Goal: Transaction & Acquisition: Purchase product/service

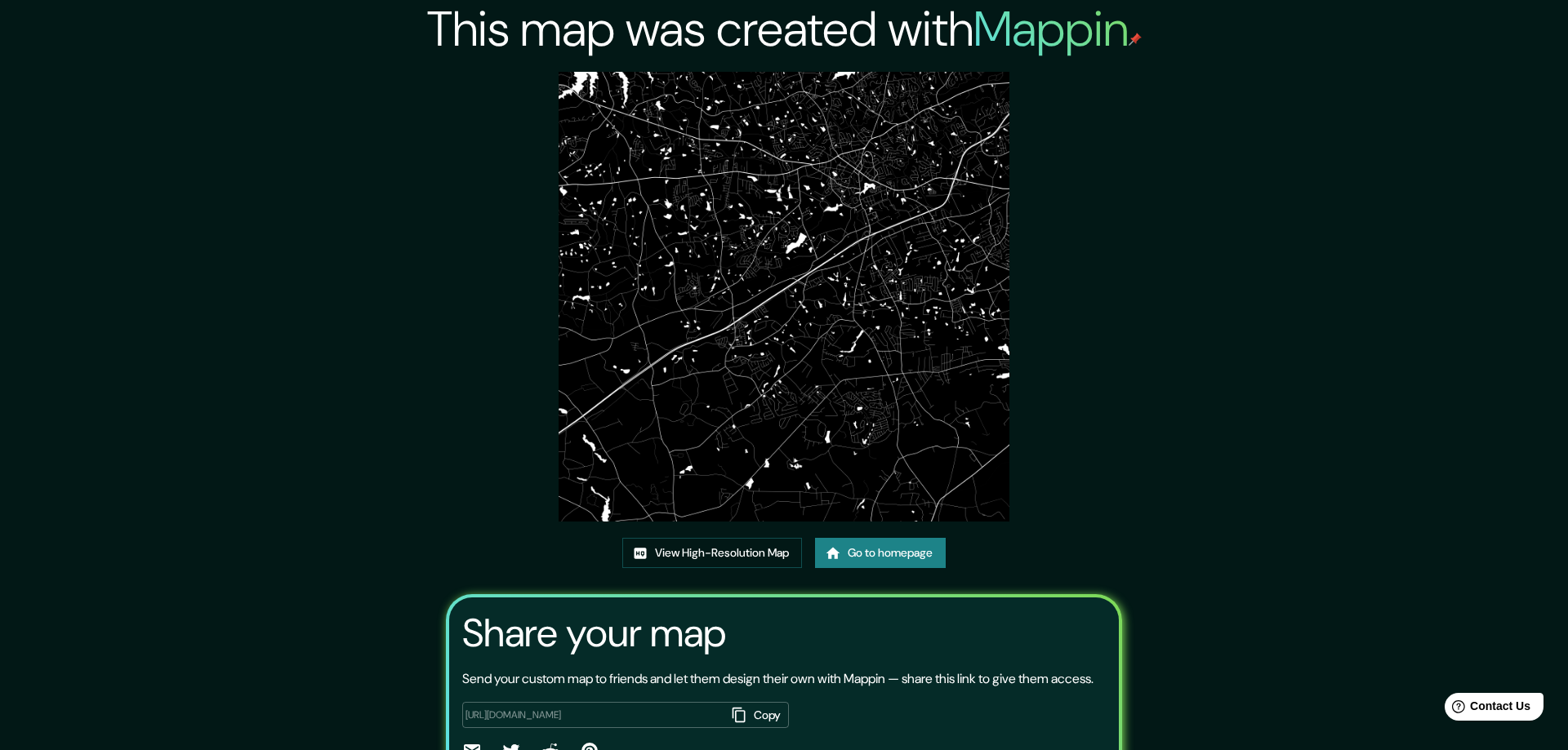
click at [129, 343] on div "This map was created with Mappin View High-Resolution Map Go to homepage Share …" at bounding box center [784, 419] width 1568 height 839
click at [679, 112] on img at bounding box center [783, 296] width 450 height 450
click at [658, 111] on img at bounding box center [783, 296] width 450 height 450
click at [662, 549] on link "View High-Resolution Map" at bounding box center [712, 553] width 180 height 30
click at [839, 554] on link "Go to homepage" at bounding box center [880, 553] width 131 height 30
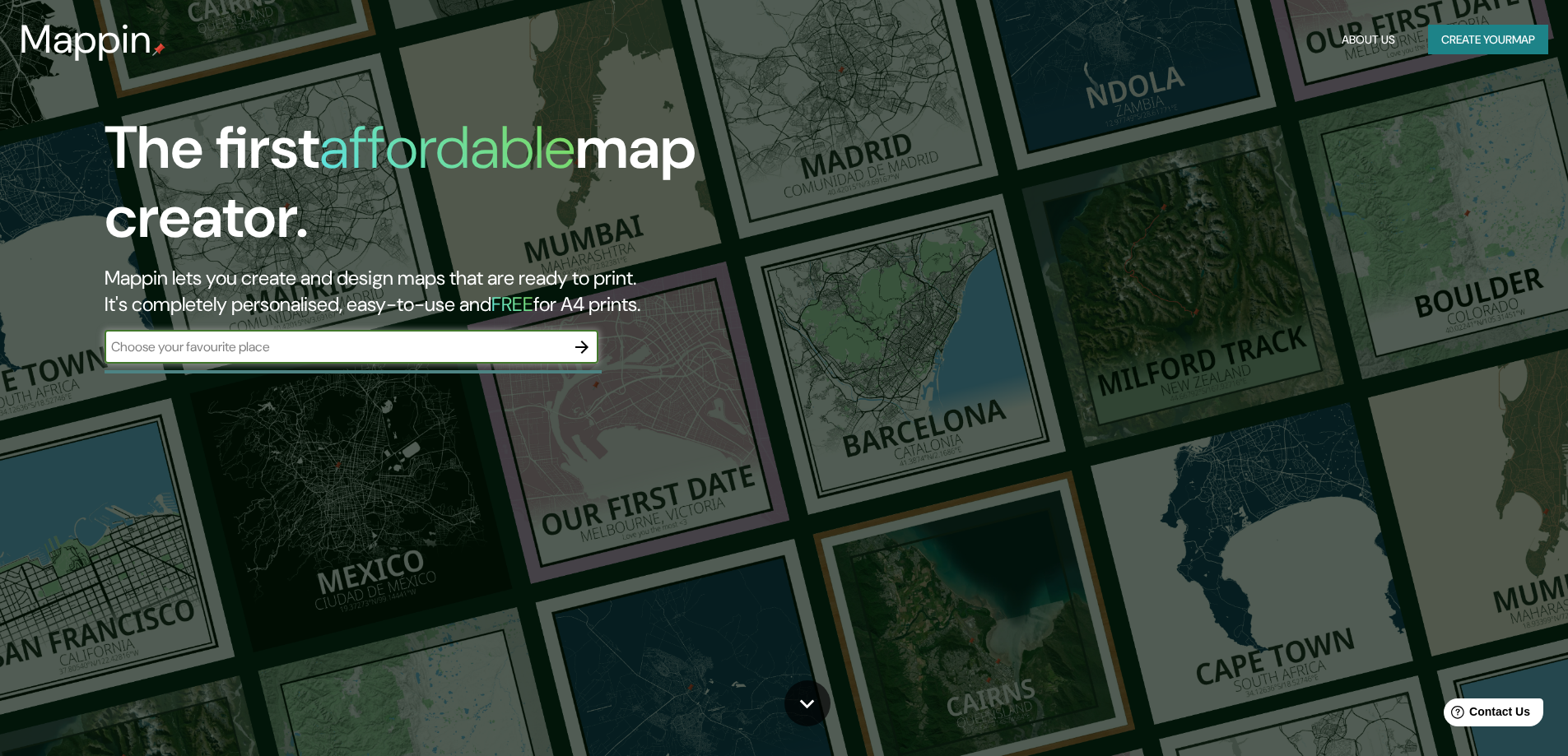
click at [583, 347] on icon "button" at bounding box center [581, 346] width 13 height 13
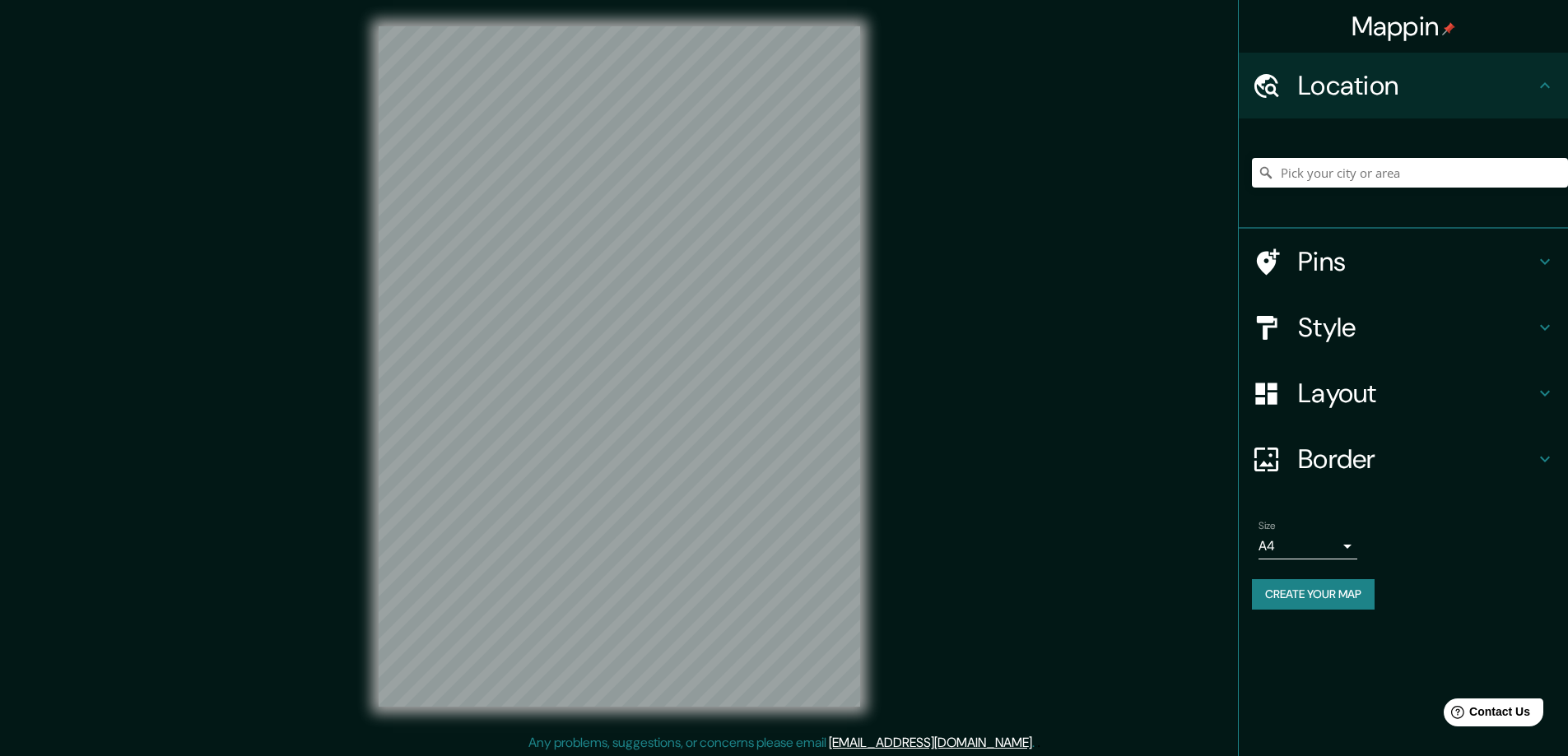
click at [1325, 335] on h4 "Style" at bounding box center [1416, 327] width 237 height 33
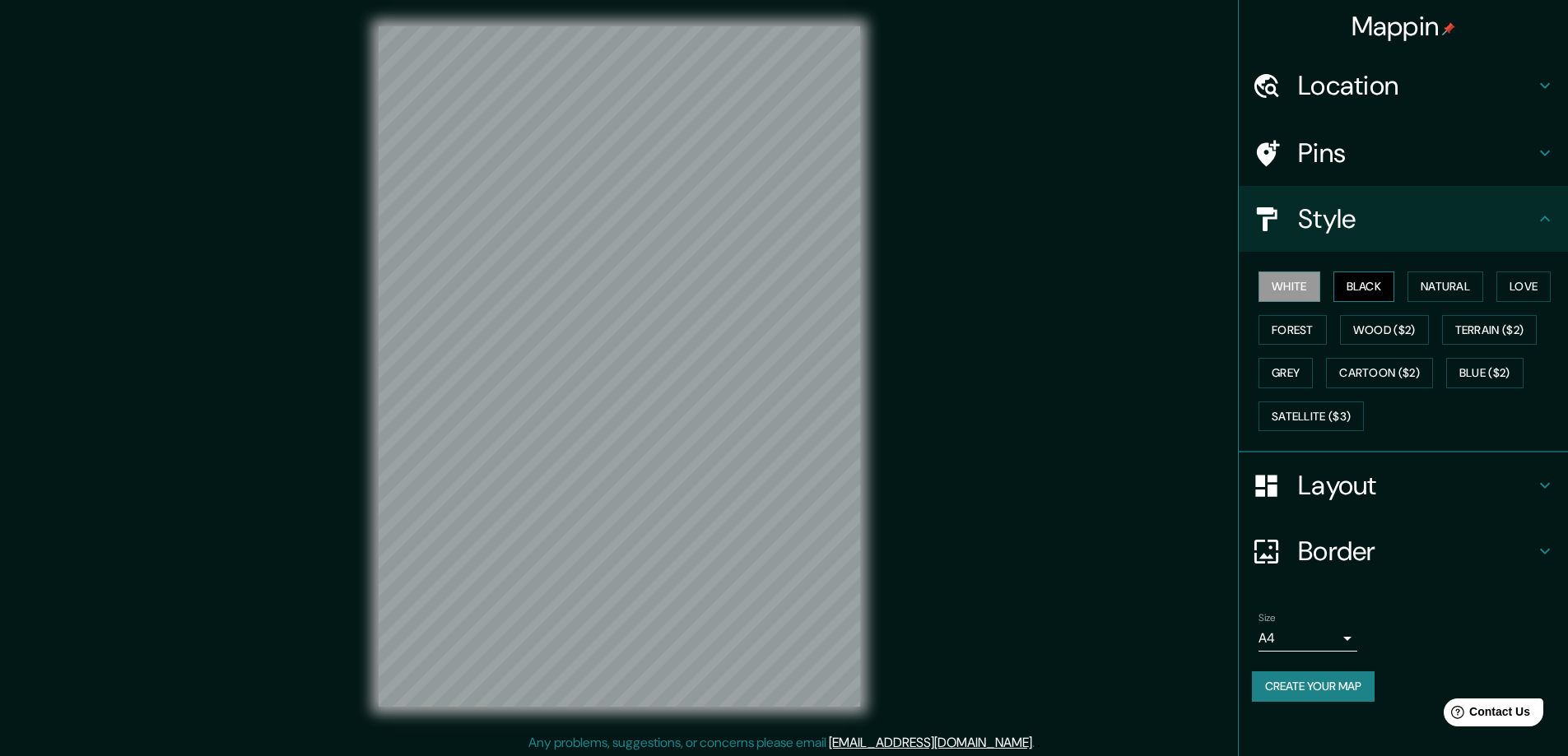
click at [1359, 279] on button "Black" at bounding box center [1364, 287] width 62 height 31
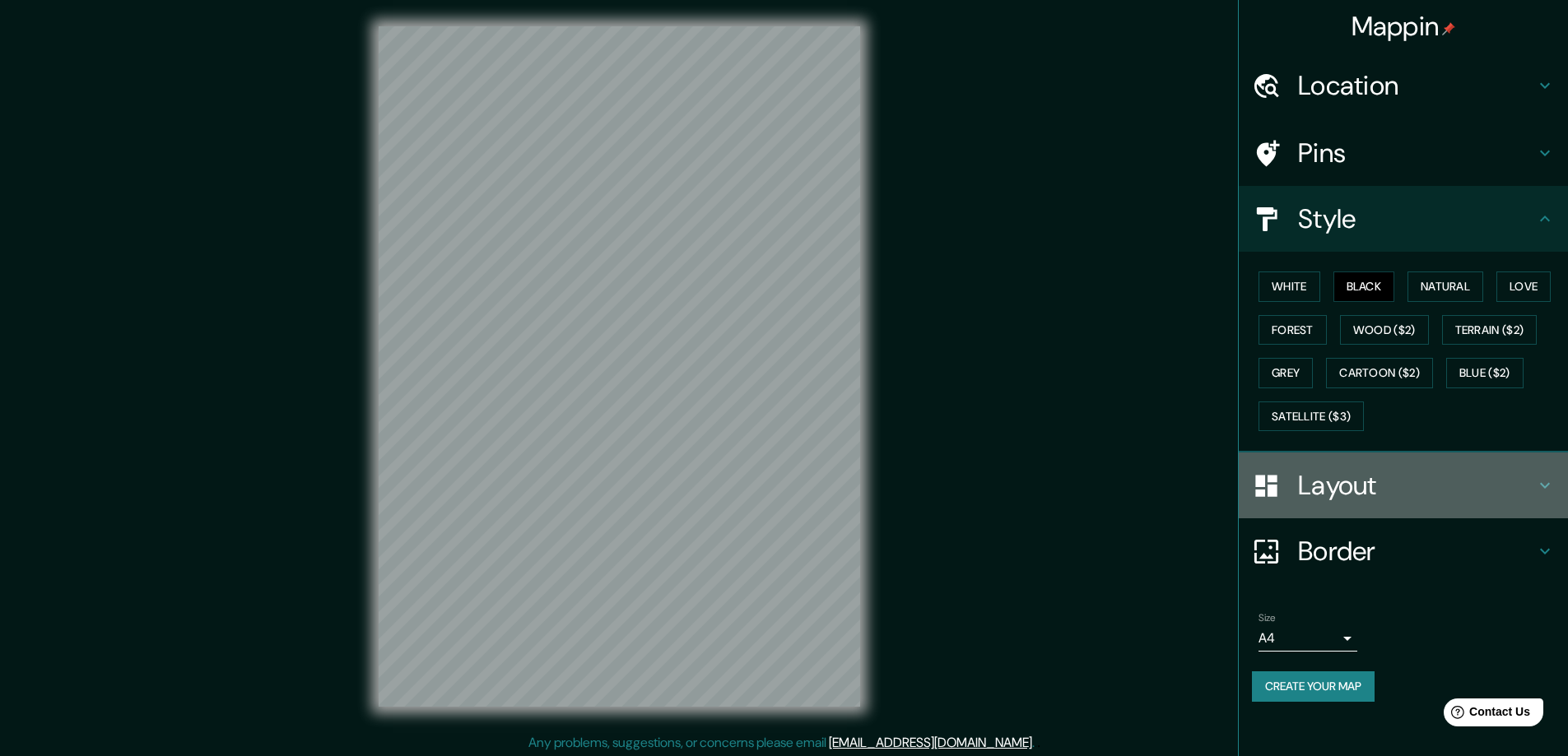
click at [1353, 482] on h4 "Layout" at bounding box center [1416, 485] width 237 height 33
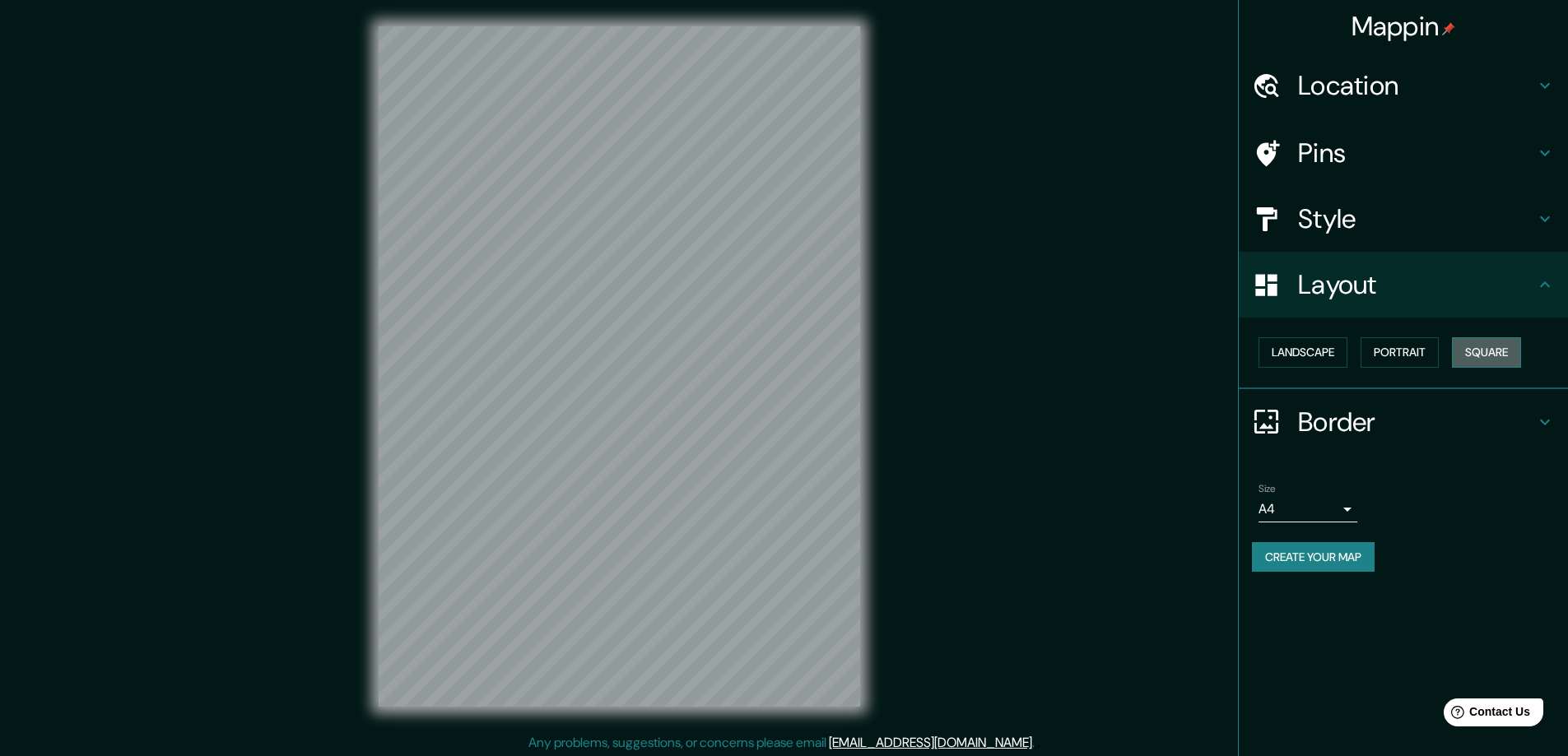
click at [1497, 350] on button "Square" at bounding box center [1485, 352] width 69 height 31
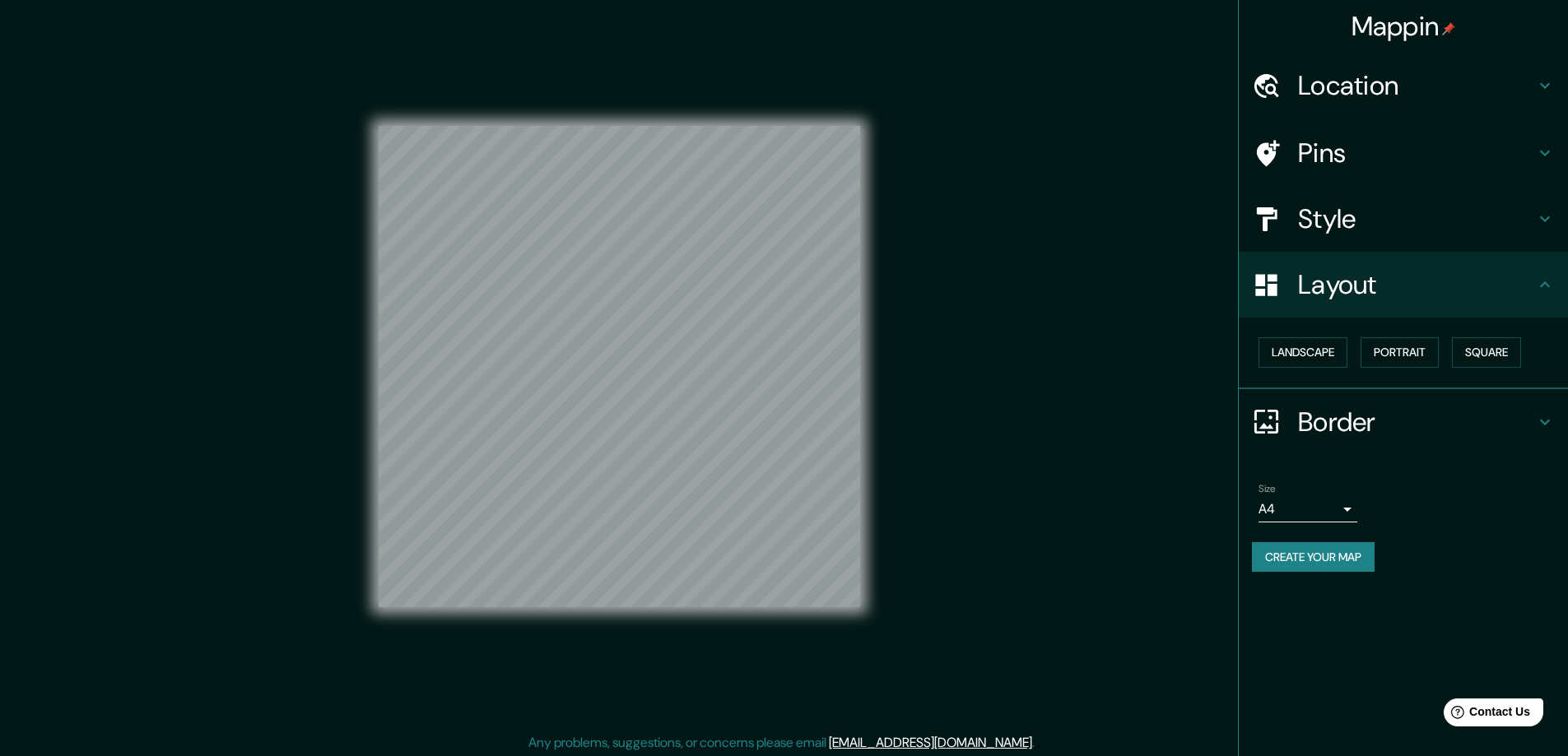
click at [1353, 506] on body "Mappin Location Pins Style Layout Landscape Portrait Square Border Choose a bor…" at bounding box center [784, 378] width 1568 height 756
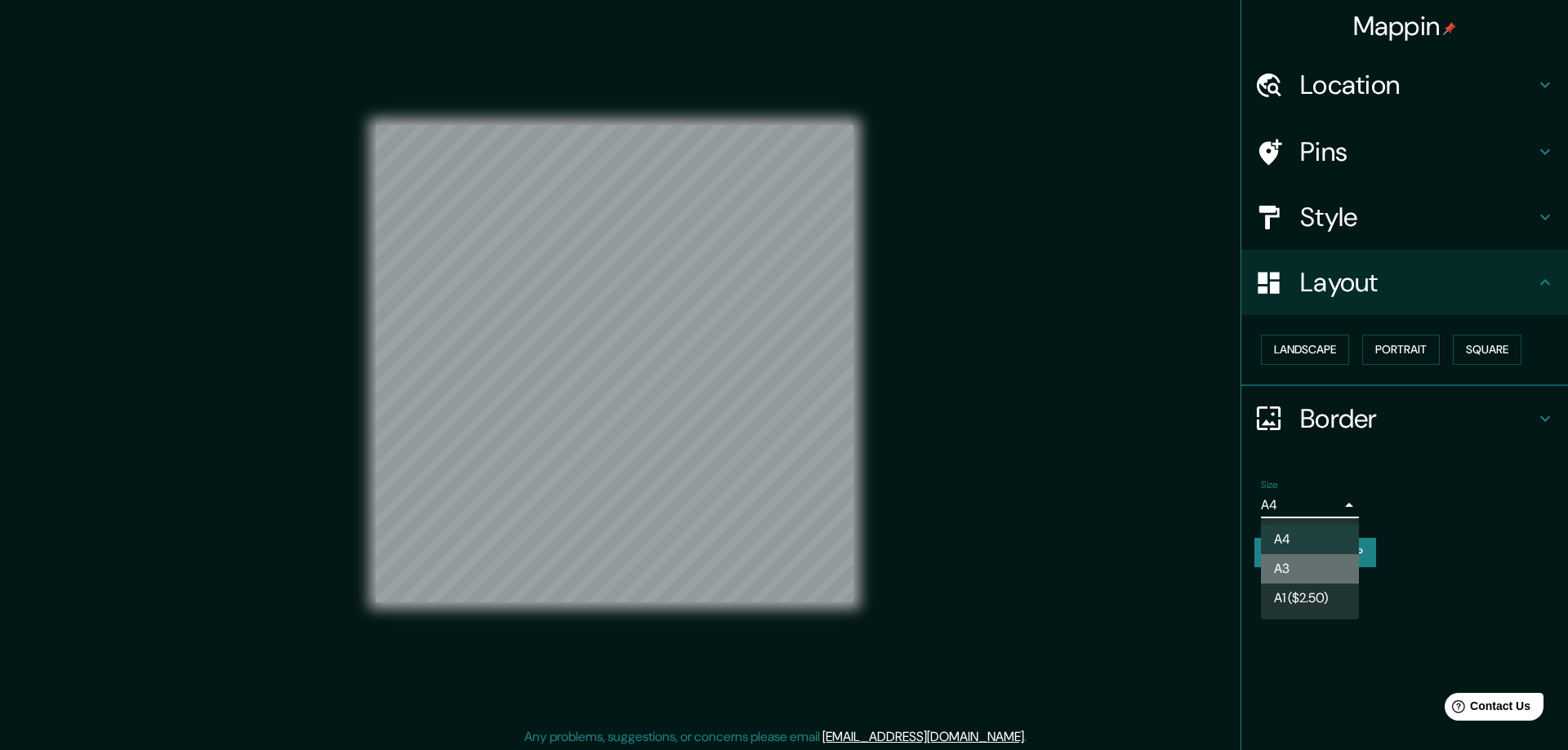
click at [1293, 560] on li "A3" at bounding box center [1310, 568] width 98 height 30
type input "a4"
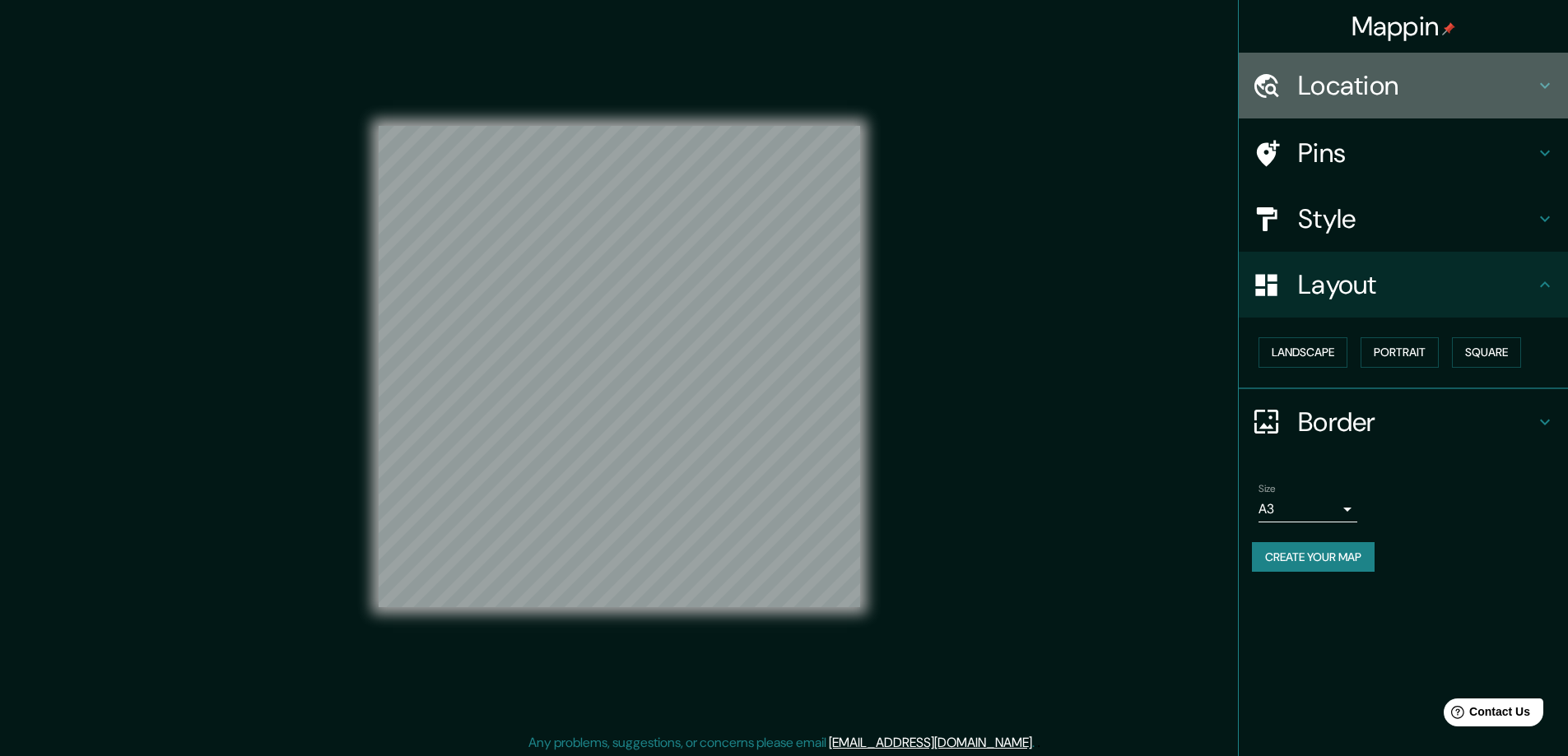
click at [1334, 89] on h4 "Location" at bounding box center [1416, 85] width 237 height 33
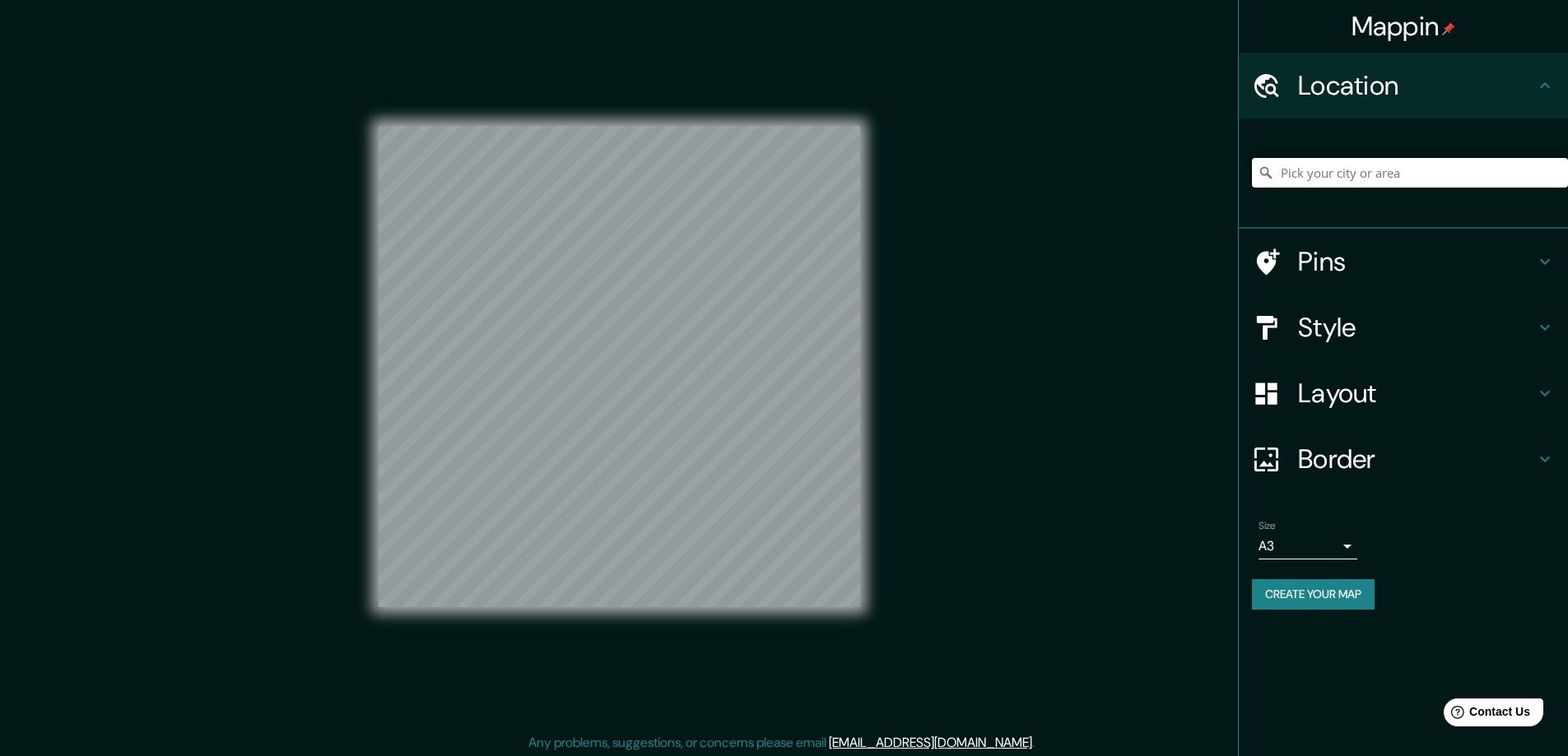
paste input "532 Ariel Cir, Lexington, SC 29072"
click at [1352, 174] on input "532 Ariel Cir, Lexington, SC 29072" at bounding box center [1409, 173] width 316 height 30
click at [1474, 172] on input "532 Ariel Cir, Lexington, SC 29072" at bounding box center [1409, 173] width 316 height 30
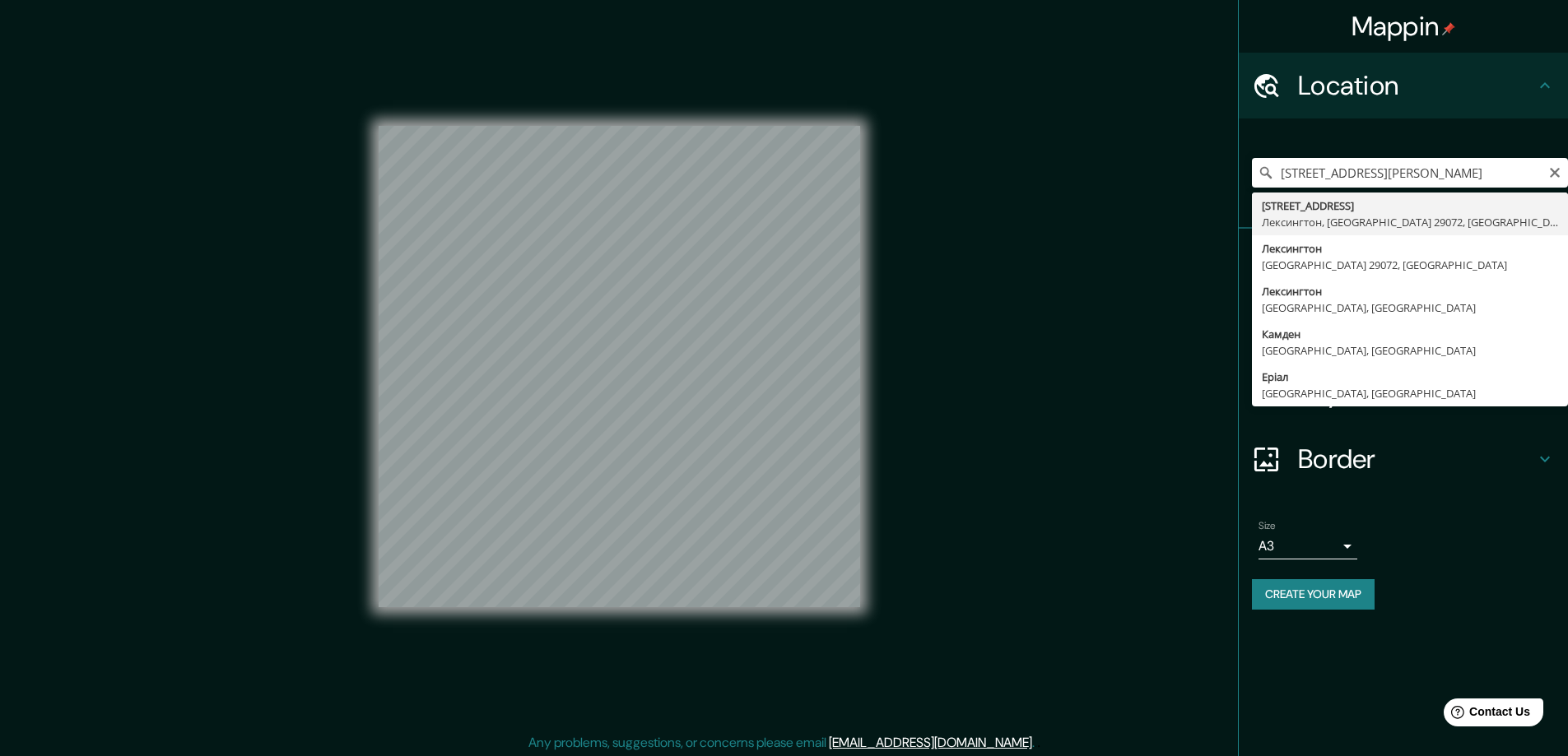
type input "532 Ariel Circle, Лексингтон, Южная Каролина 29072, США"
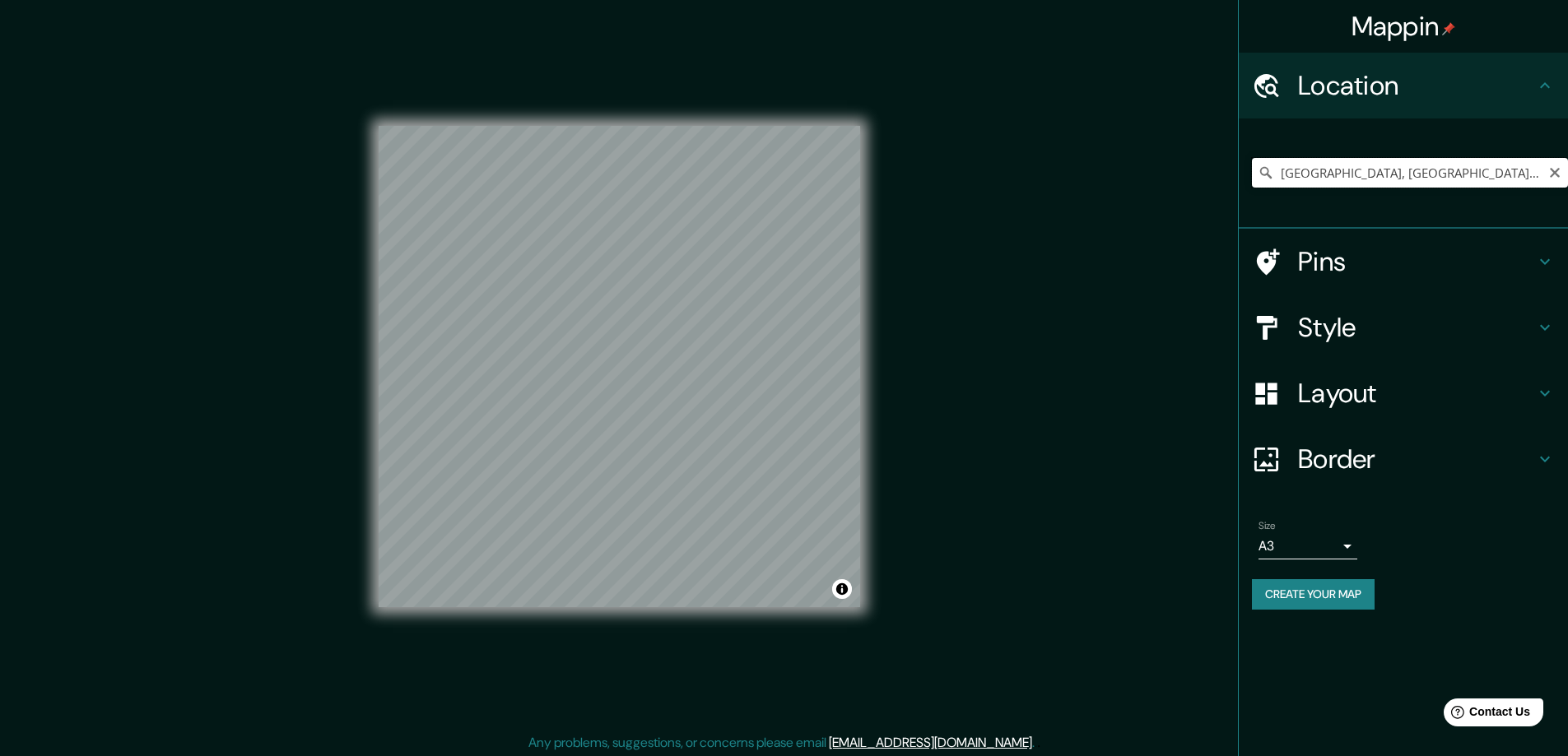
click at [1293, 172] on input "532 Ariel Circle, Лексингтон, Южная Каролина 29072, США" at bounding box center [1409, 173] width 316 height 30
click at [1276, 587] on button "Create your map" at bounding box center [1313, 595] width 123 height 31
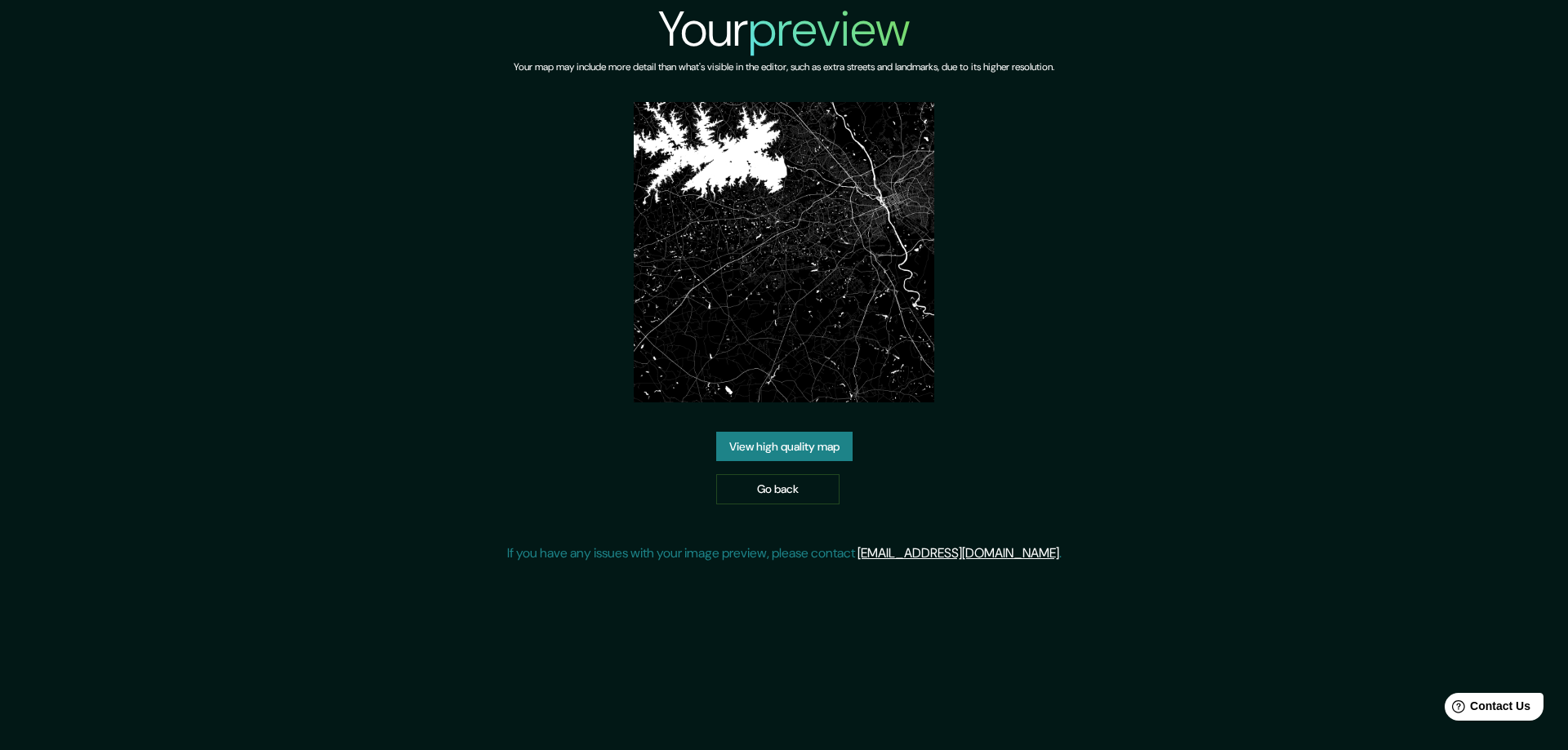
click at [807, 443] on link "View high quality map" at bounding box center [784, 447] width 136 height 30
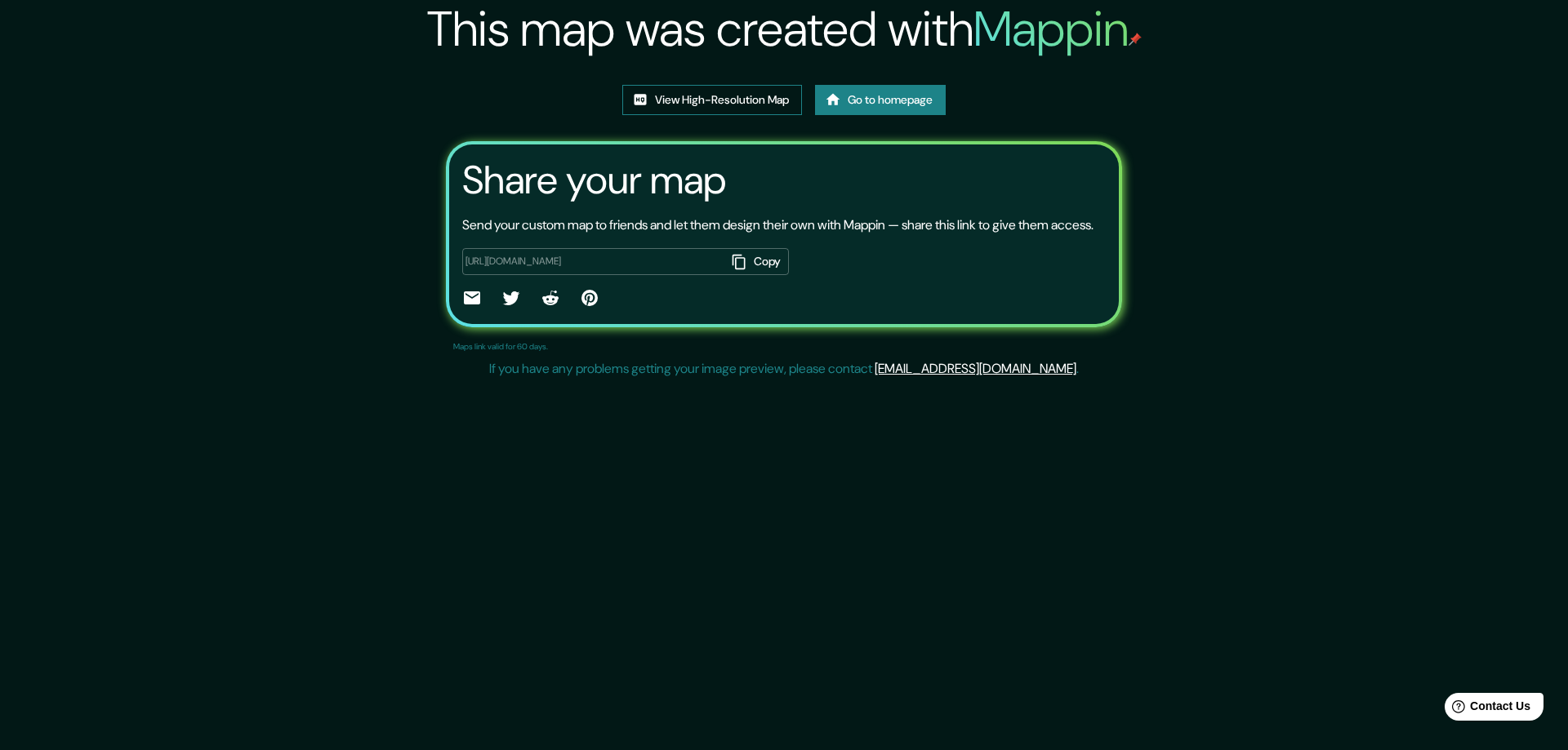
click at [676, 94] on link "View High-Resolution Map" at bounding box center [712, 101] width 180 height 30
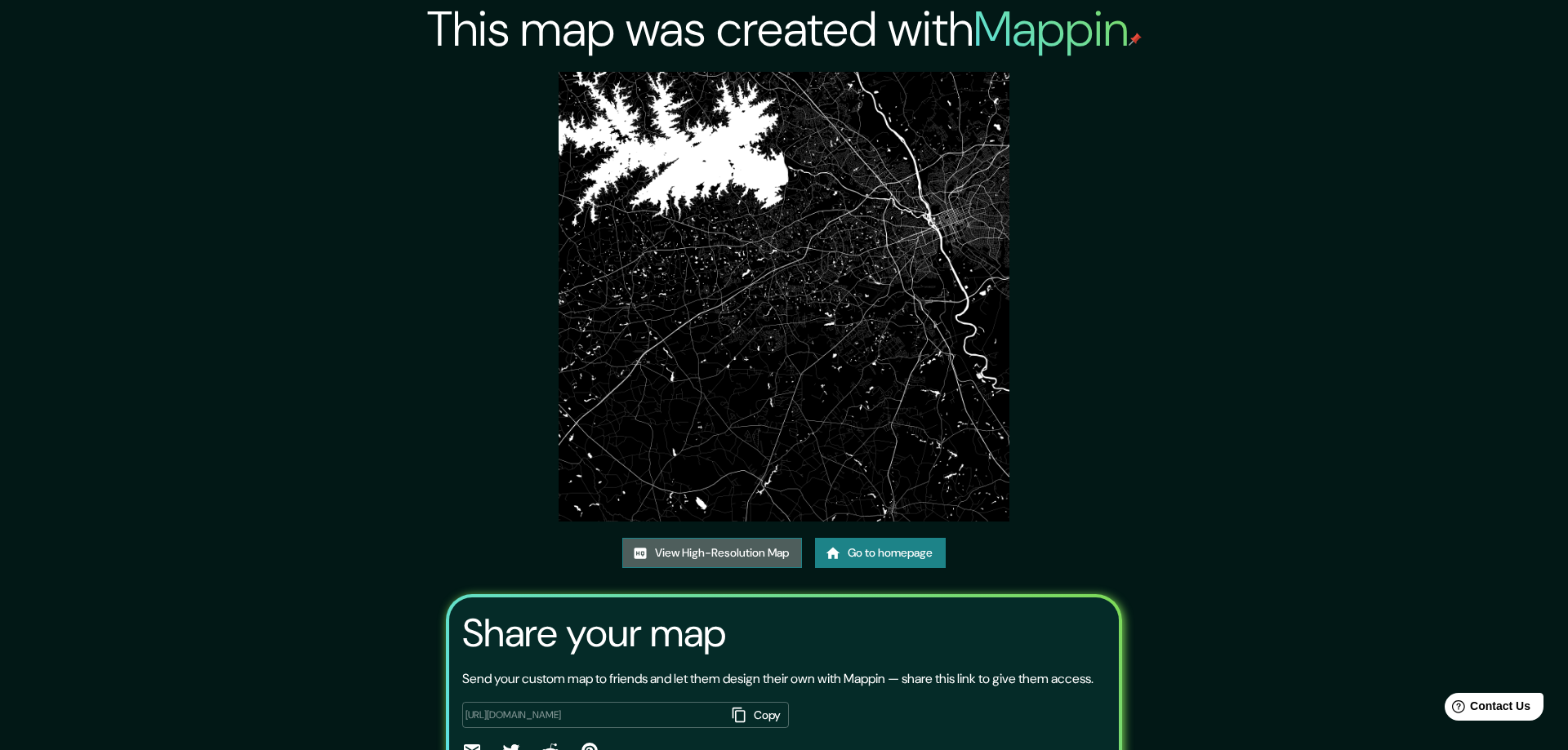
click at [709, 538] on link "View High-Resolution Map" at bounding box center [712, 553] width 180 height 30
click at [863, 111] on img at bounding box center [778, 296] width 450 height 450
click at [254, 188] on div "This map was created with Mappin View High-Resolution Map Go to homepage Share …" at bounding box center [778, 419] width 1556 height 839
click at [853, 546] on link "Go to homepage" at bounding box center [874, 553] width 131 height 30
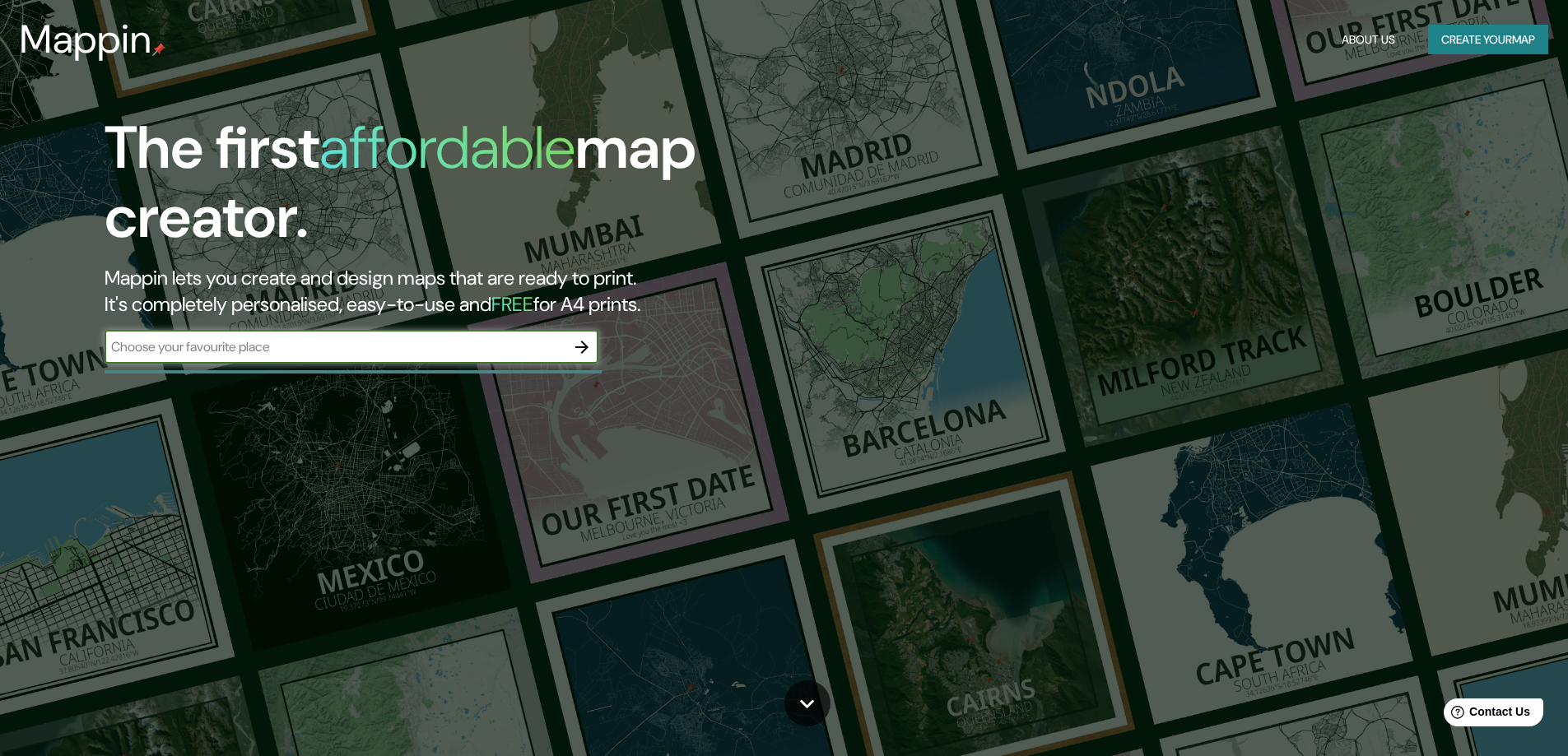
click at [583, 346] on icon "button" at bounding box center [581, 346] width 13 height 13
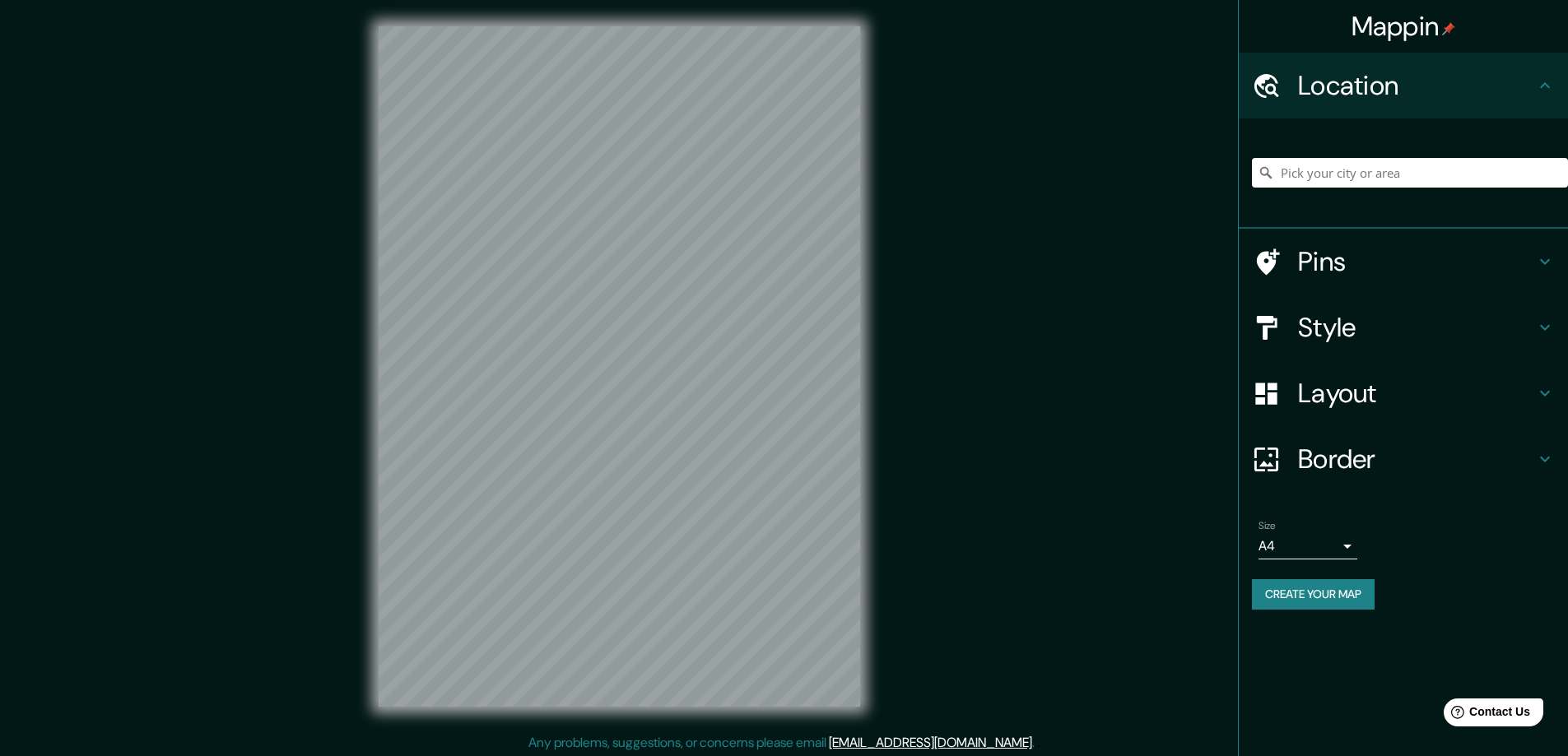
click at [1313, 328] on h4 "Style" at bounding box center [1416, 327] width 237 height 33
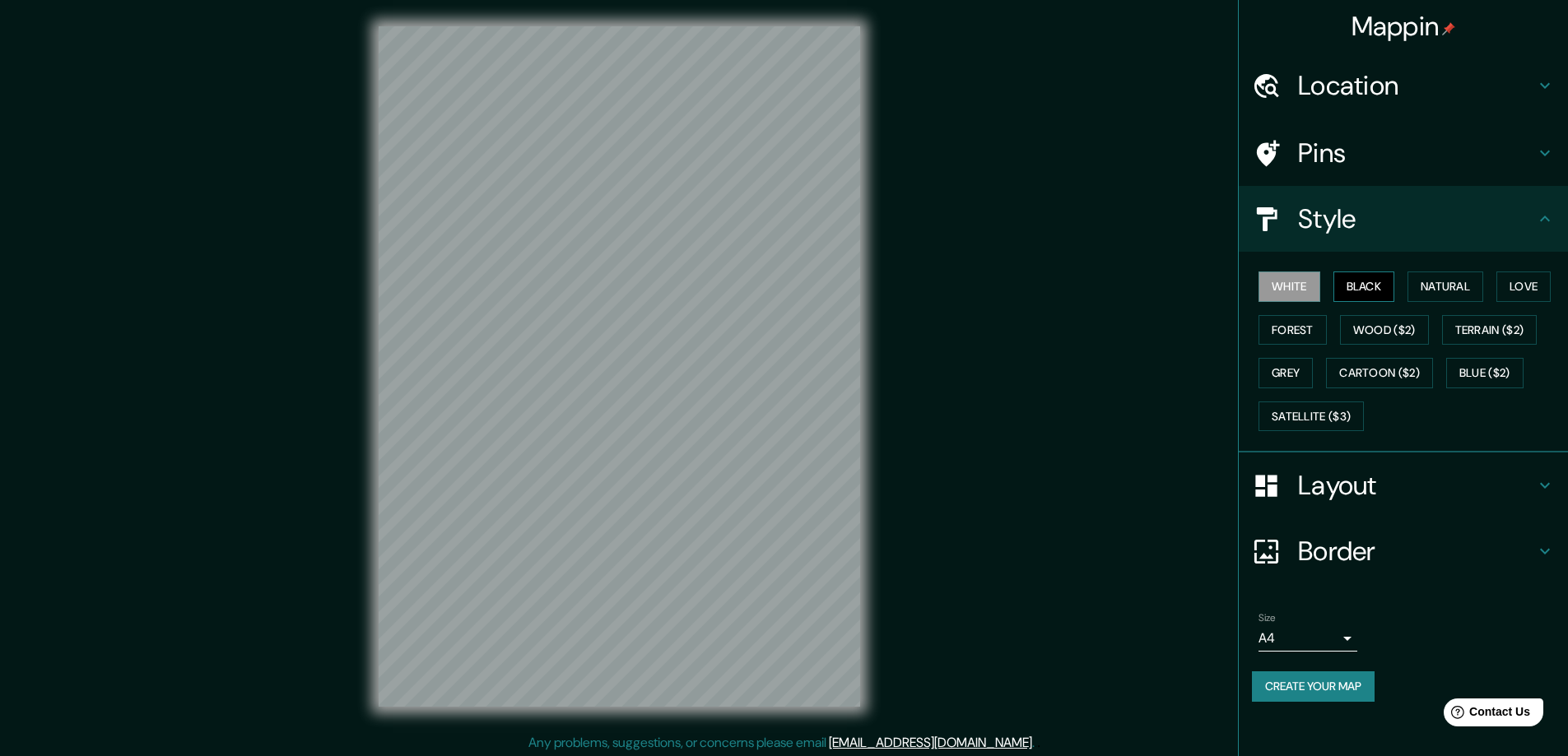
click at [1359, 281] on button "Black" at bounding box center [1364, 287] width 62 height 31
click at [1341, 486] on h4 "Layout" at bounding box center [1416, 485] width 237 height 33
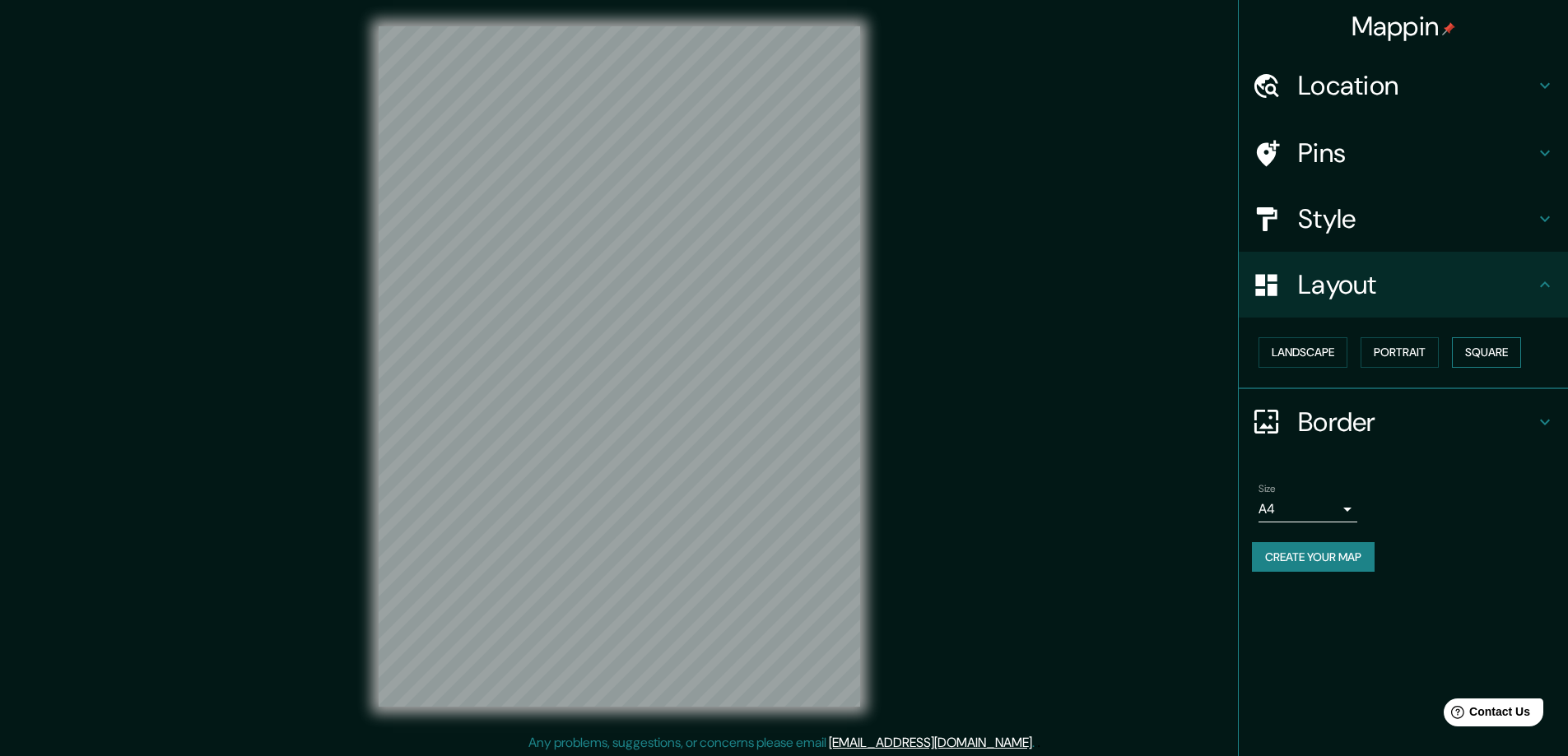
click at [1488, 352] on button "Square" at bounding box center [1485, 352] width 69 height 31
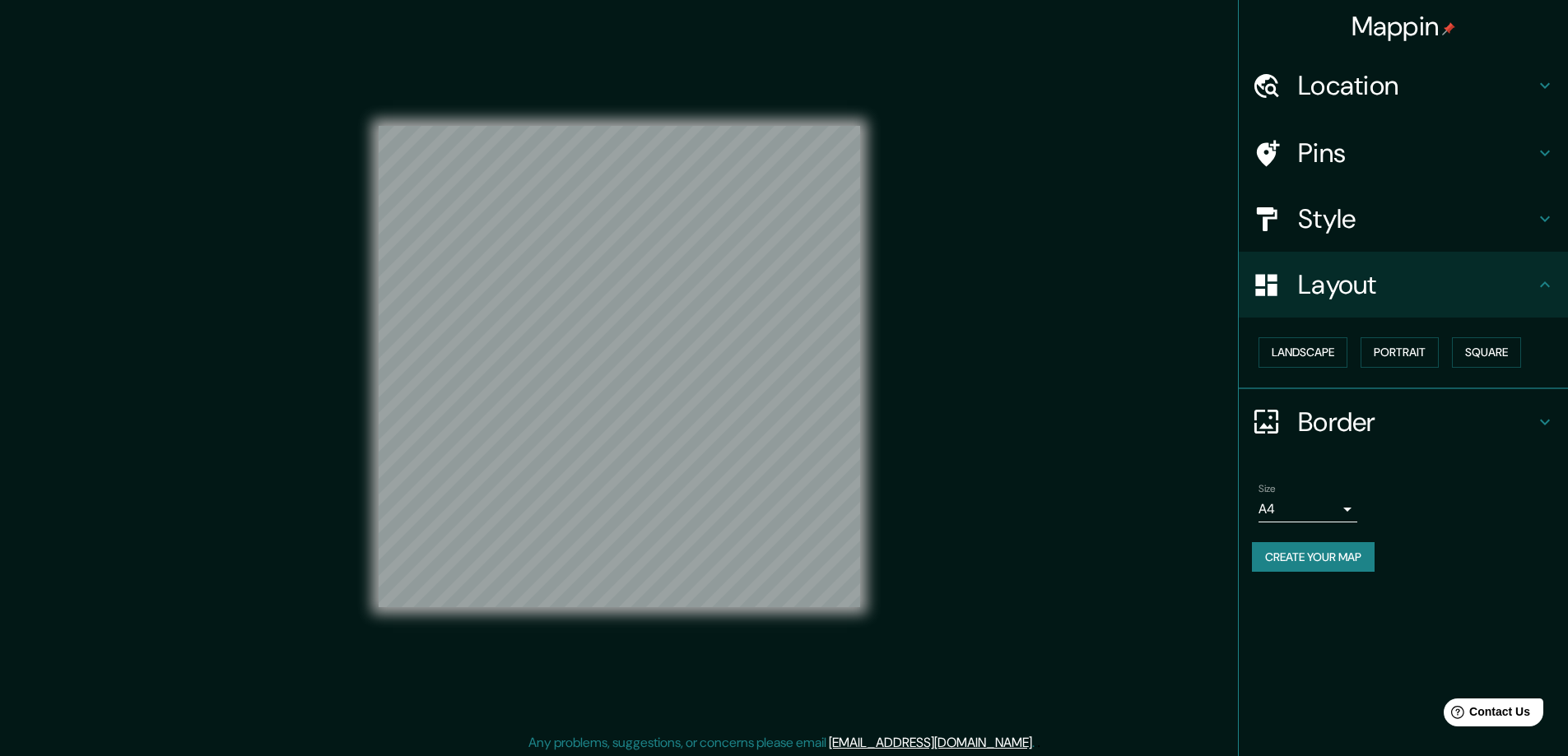
click at [1348, 511] on body "Mappin Location Pins Style Layout Landscape Portrait Square Border Choose a bor…" at bounding box center [784, 378] width 1568 height 756
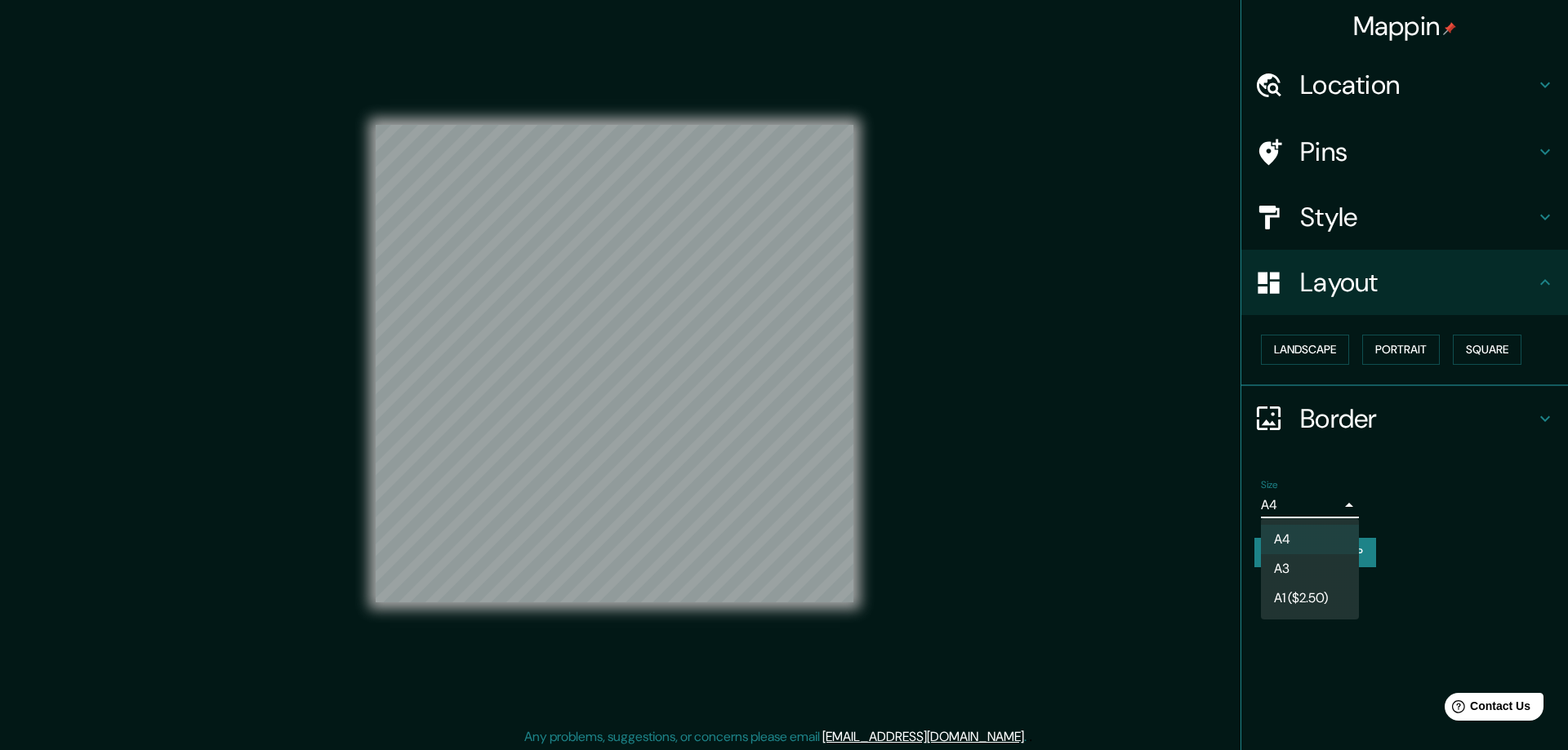
click at [1285, 562] on li "A3" at bounding box center [1310, 568] width 98 height 30
type input "a4"
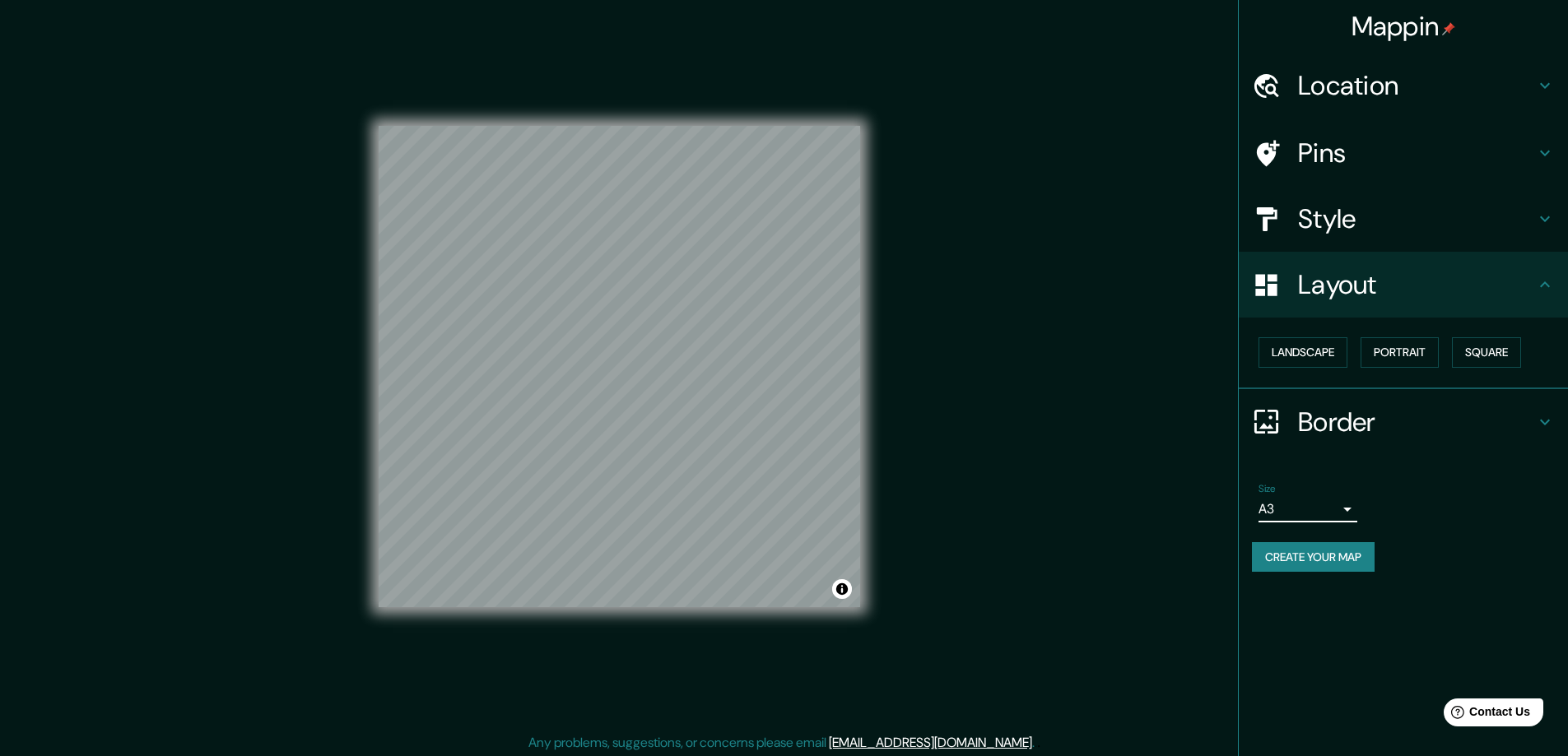
click at [1337, 78] on h4 "Location" at bounding box center [1416, 85] width 237 height 33
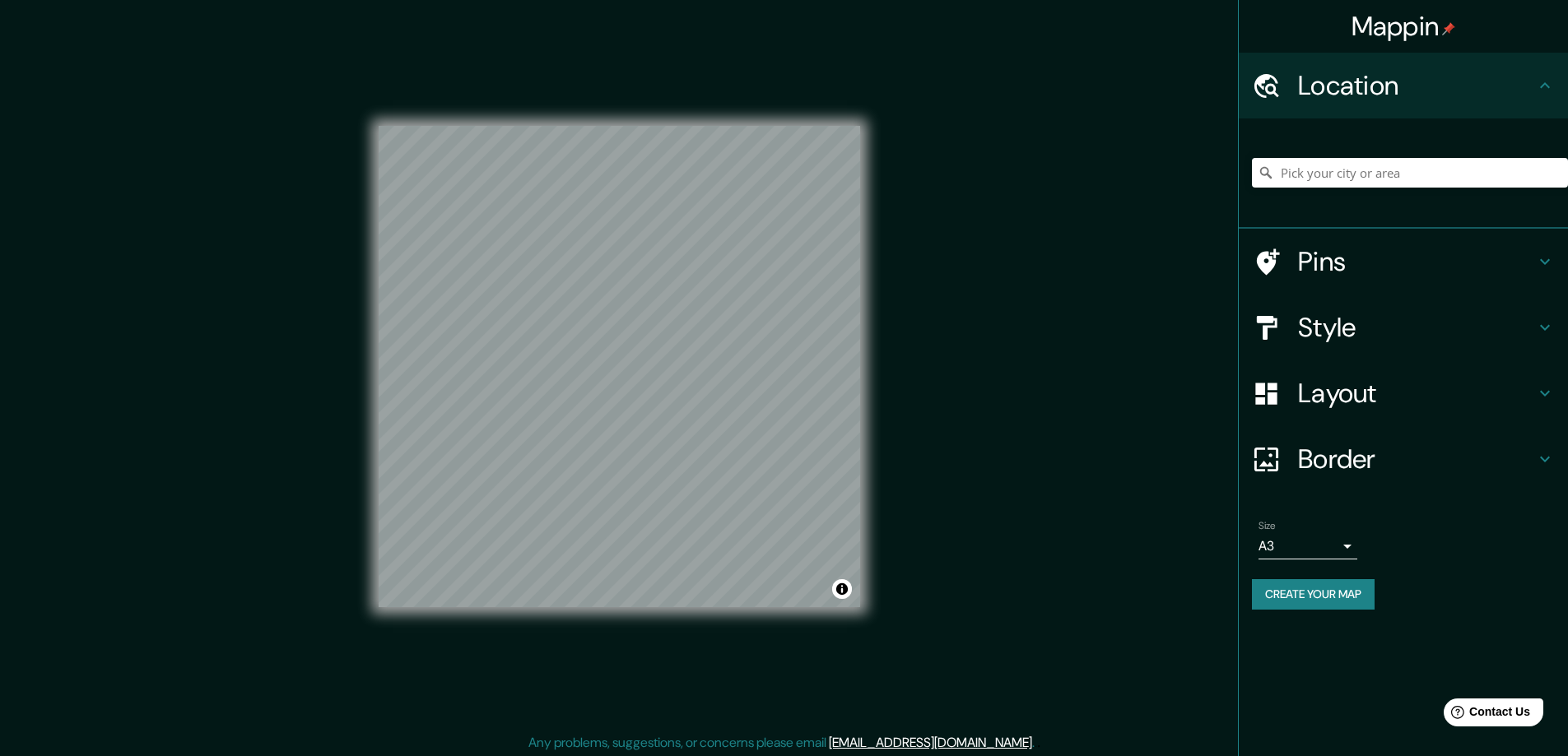
drag, startPoint x: 1315, startPoint y: 169, endPoint x: 1115, endPoint y: 180, distance: 200.3
click at [1114, 180] on div "Mappin Location Pins Style Layout Border Choose a border. Hint : you can make l…" at bounding box center [784, 380] width 1568 height 759
click at [1337, 331] on h4 "Style" at bounding box center [1416, 327] width 237 height 33
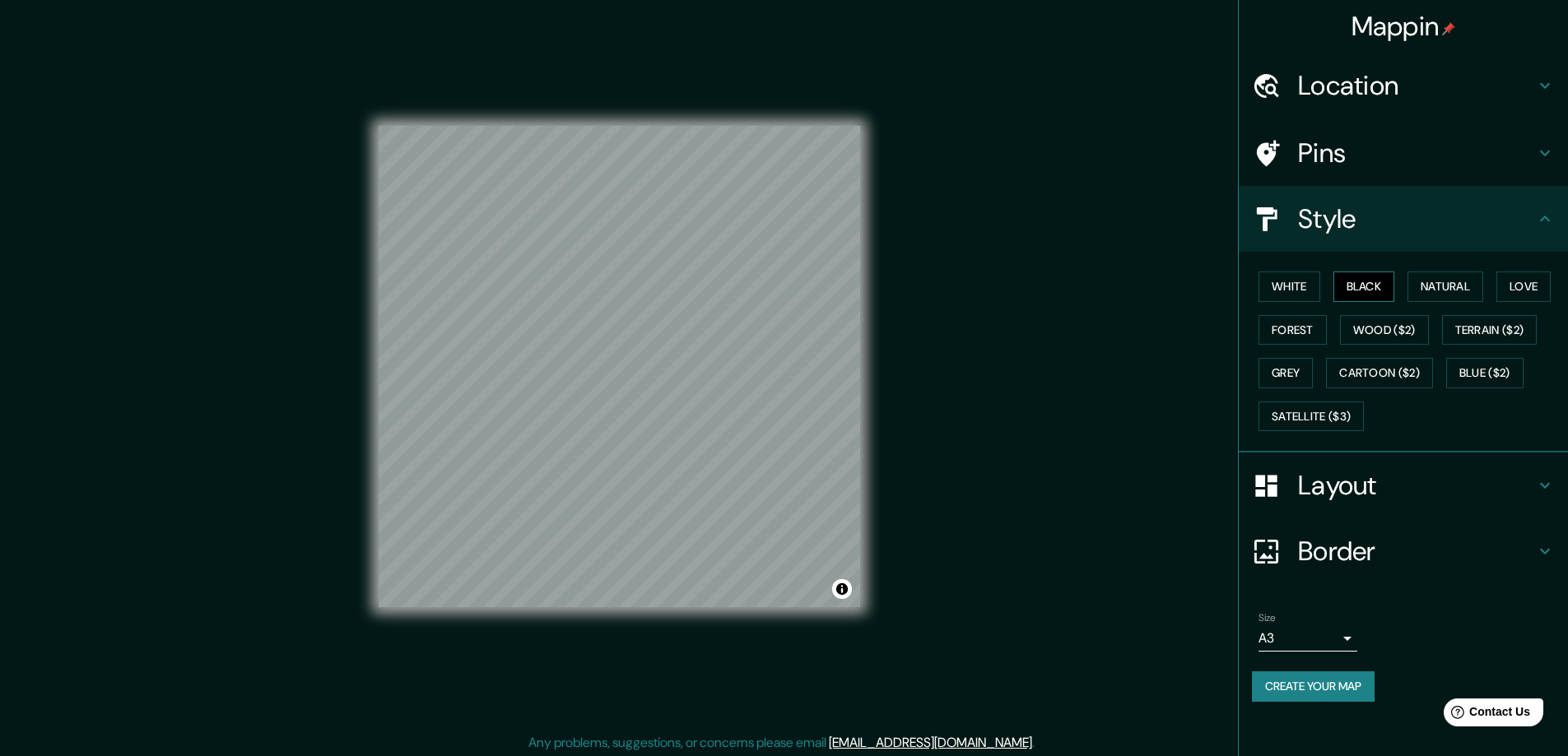
click at [1377, 278] on button "Black" at bounding box center [1364, 287] width 62 height 31
click at [1360, 484] on h4 "Layout" at bounding box center [1416, 485] width 237 height 33
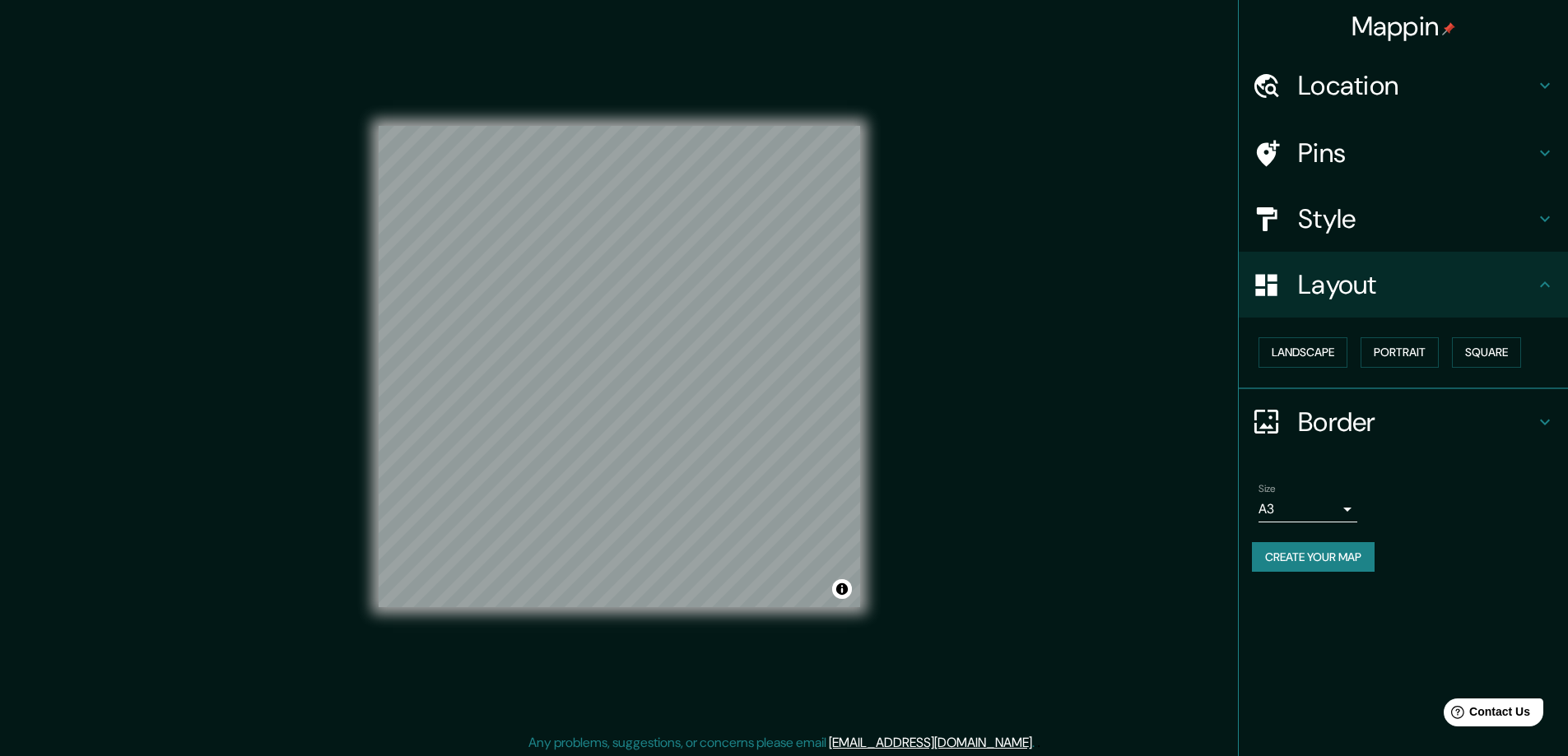
click at [1319, 77] on h4 "Location" at bounding box center [1416, 85] width 237 height 33
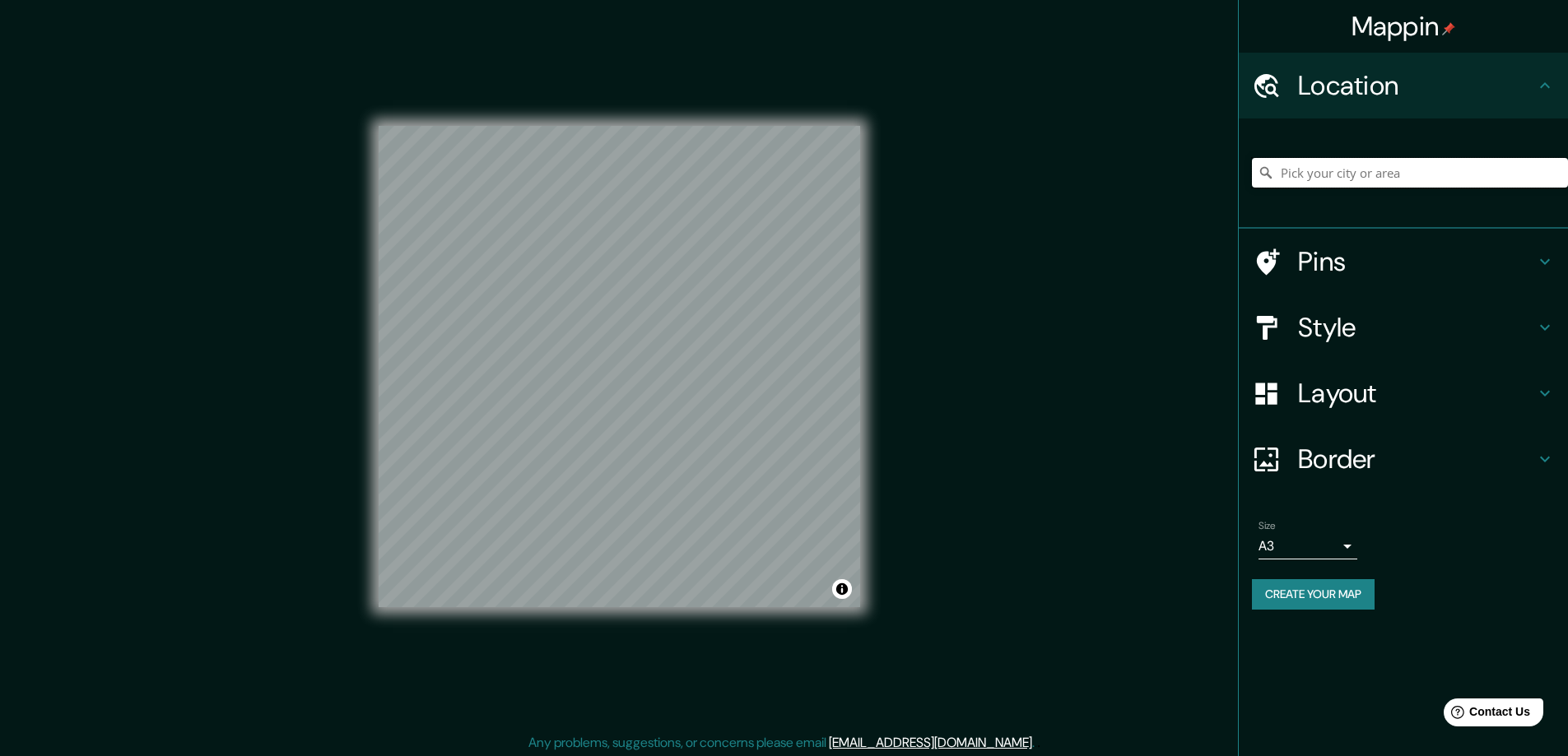
paste input "969 Harper Rd. Perth, Ontario K7H 3C9"
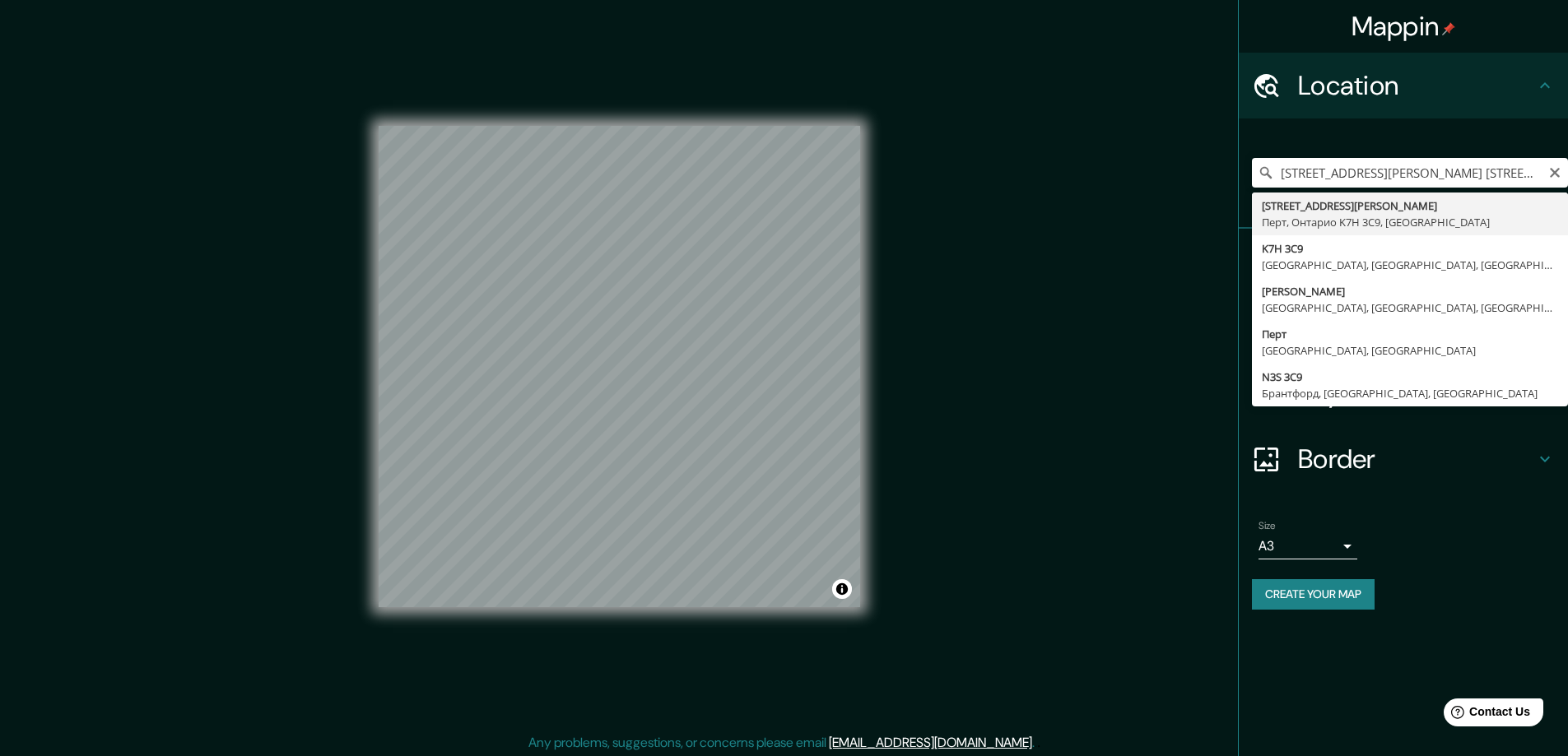
type input "969 Harper Road, Перт, Онтарио K7H 3C9, Канада"
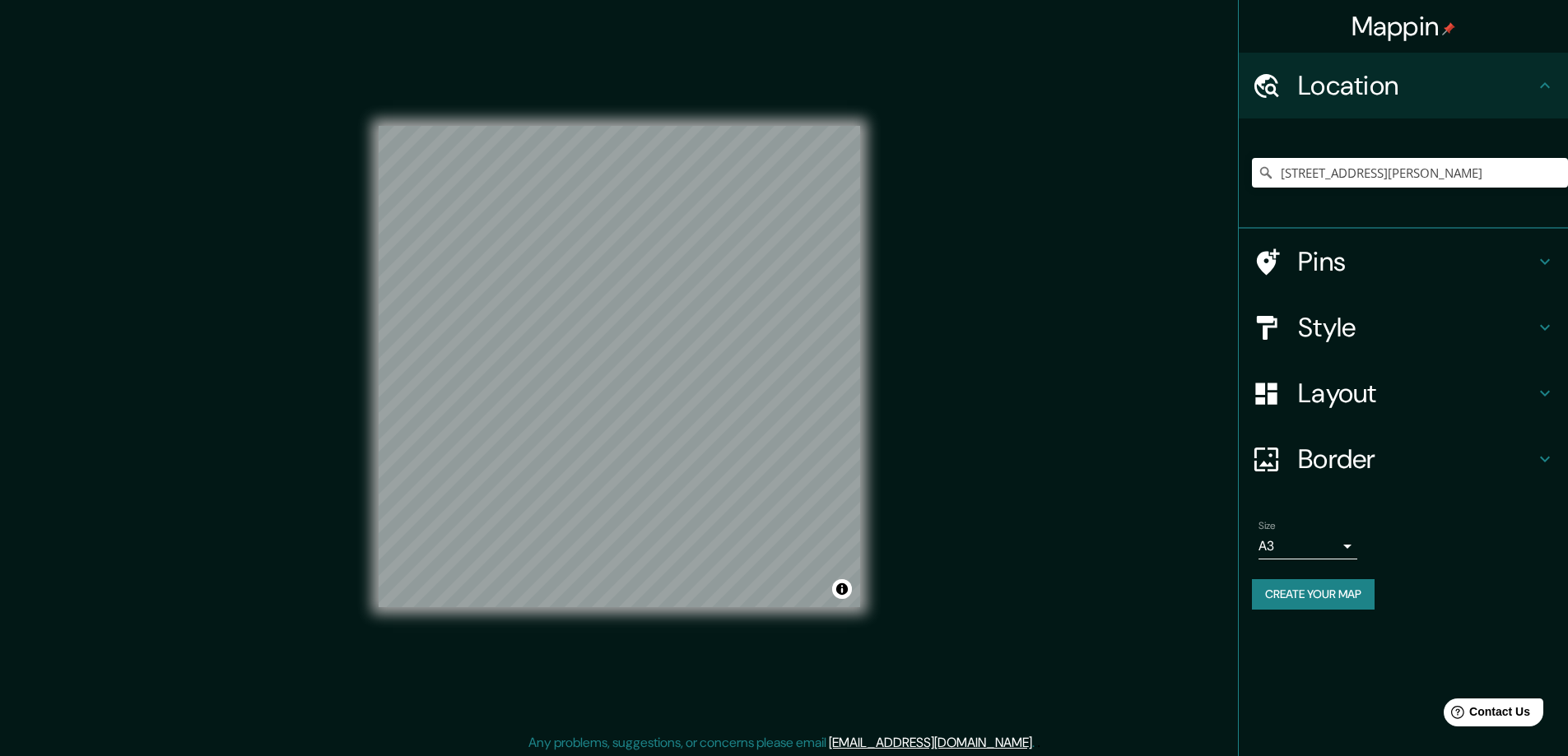
drag, startPoint x: 1274, startPoint y: 595, endPoint x: 1073, endPoint y: 432, distance: 258.8
click at [1275, 595] on button "Create your map" at bounding box center [1313, 595] width 123 height 31
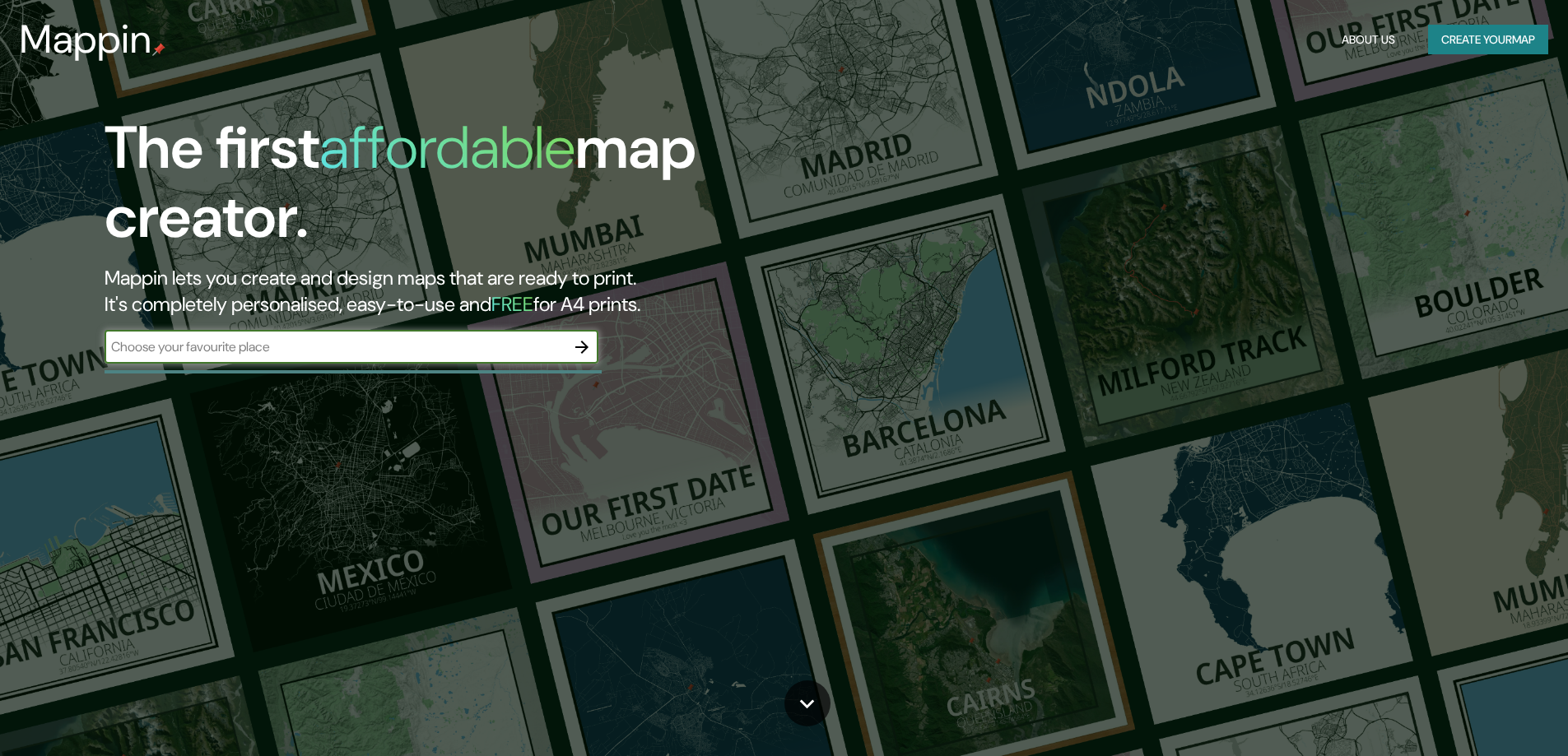
click at [581, 345] on icon "button" at bounding box center [581, 346] width 20 height 20
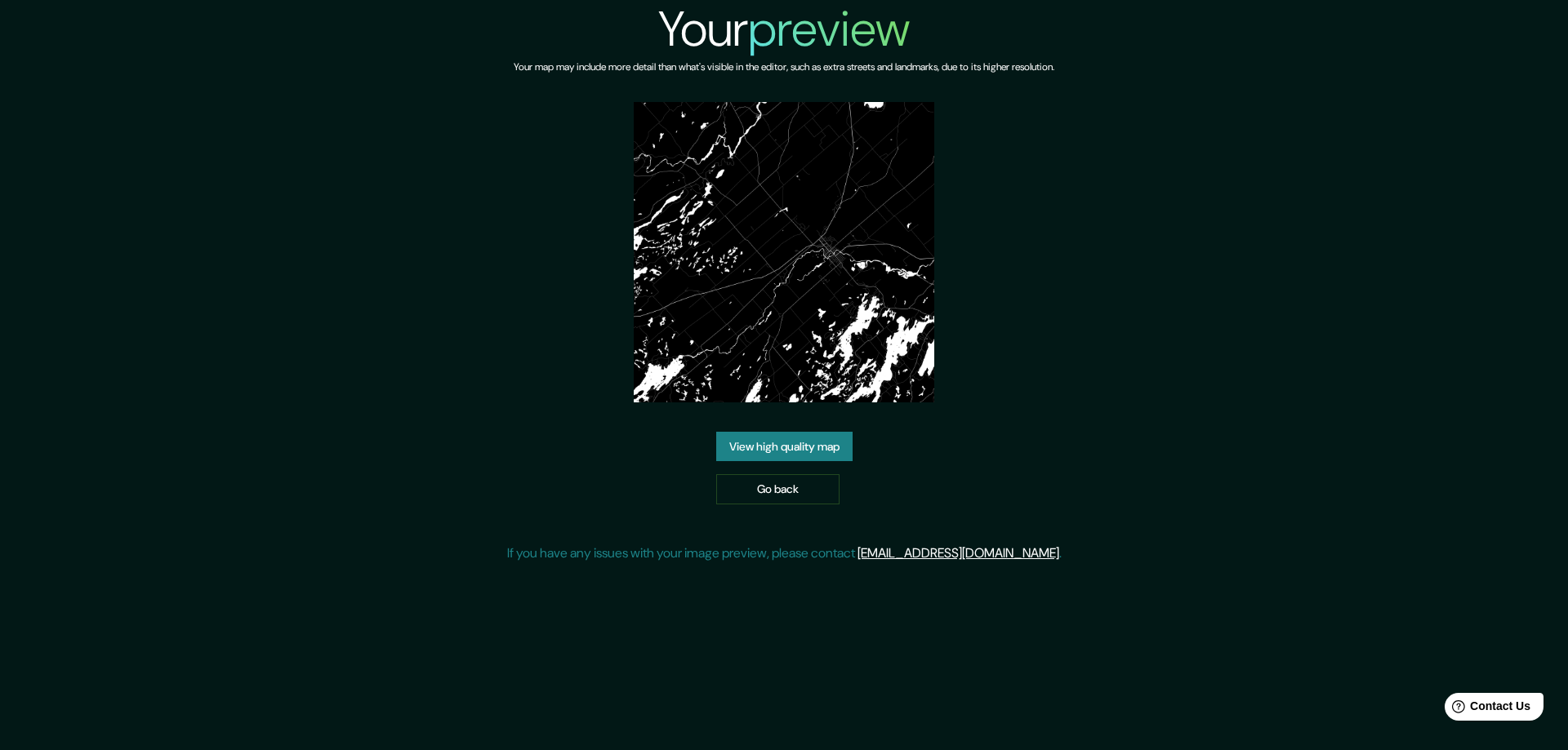
click at [743, 440] on link "View high quality map" at bounding box center [784, 447] width 136 height 30
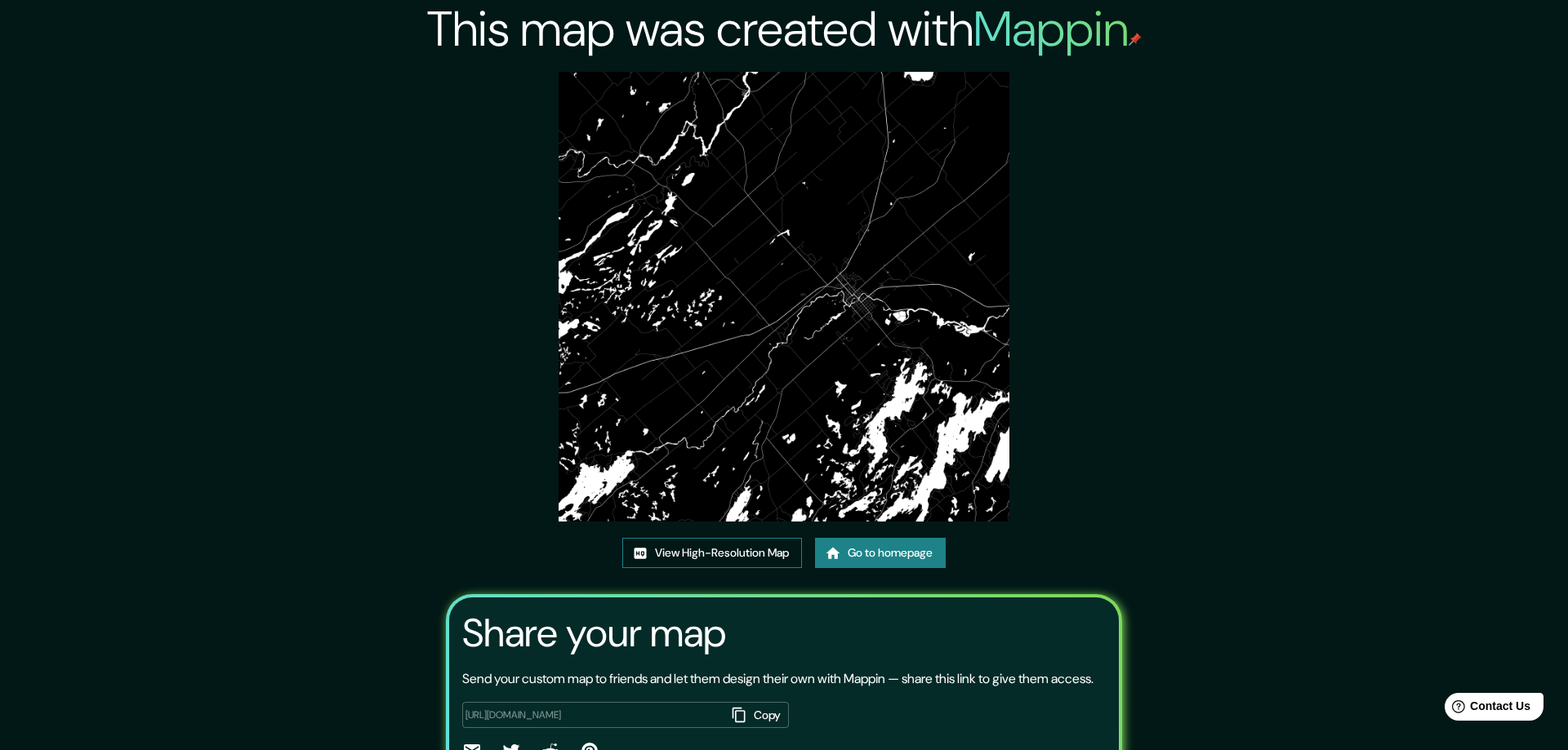
click at [685, 546] on link "View High-Resolution Map" at bounding box center [712, 553] width 180 height 30
click at [891, 548] on link "Go to homepage" at bounding box center [874, 553] width 131 height 30
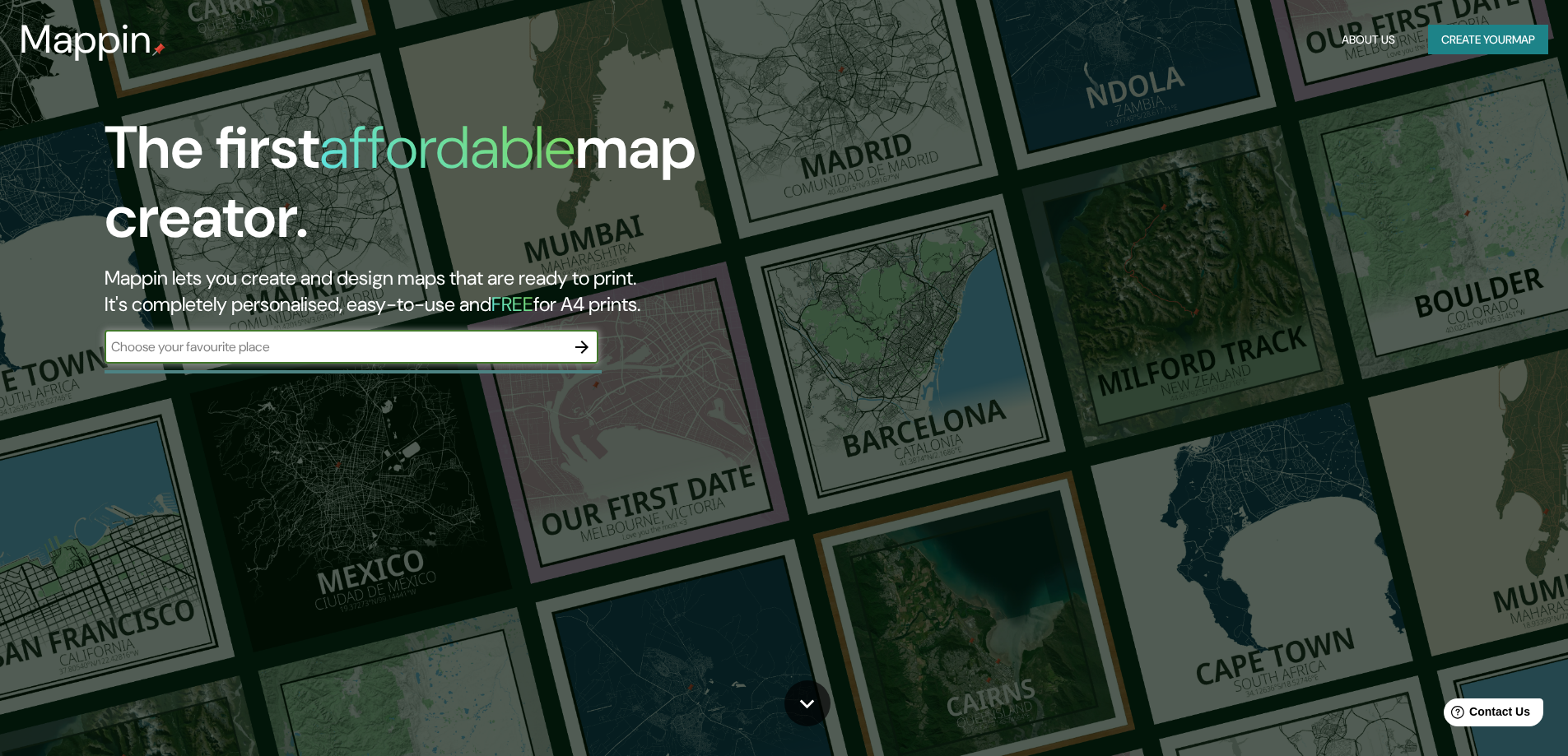
click at [896, 556] on div "The first affordable map creator. Mappin lets you create and design maps that a…" at bounding box center [784, 378] width 1568 height 756
click at [580, 345] on icon "button" at bounding box center [581, 346] width 20 height 20
